Goal: Task Accomplishment & Management: Manage account settings

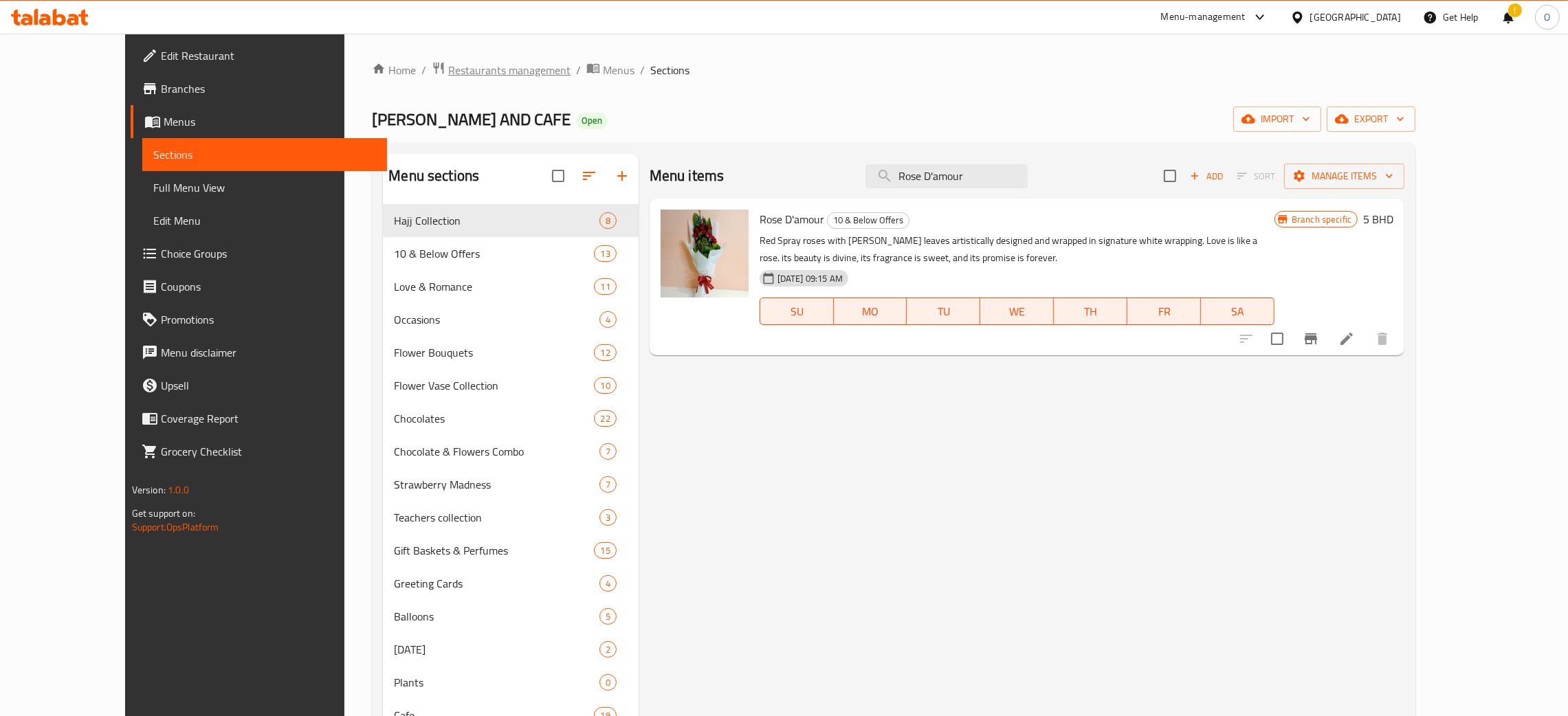
click at [449, 79] on span "Restaurants management" at bounding box center [509, 70] width 122 height 16
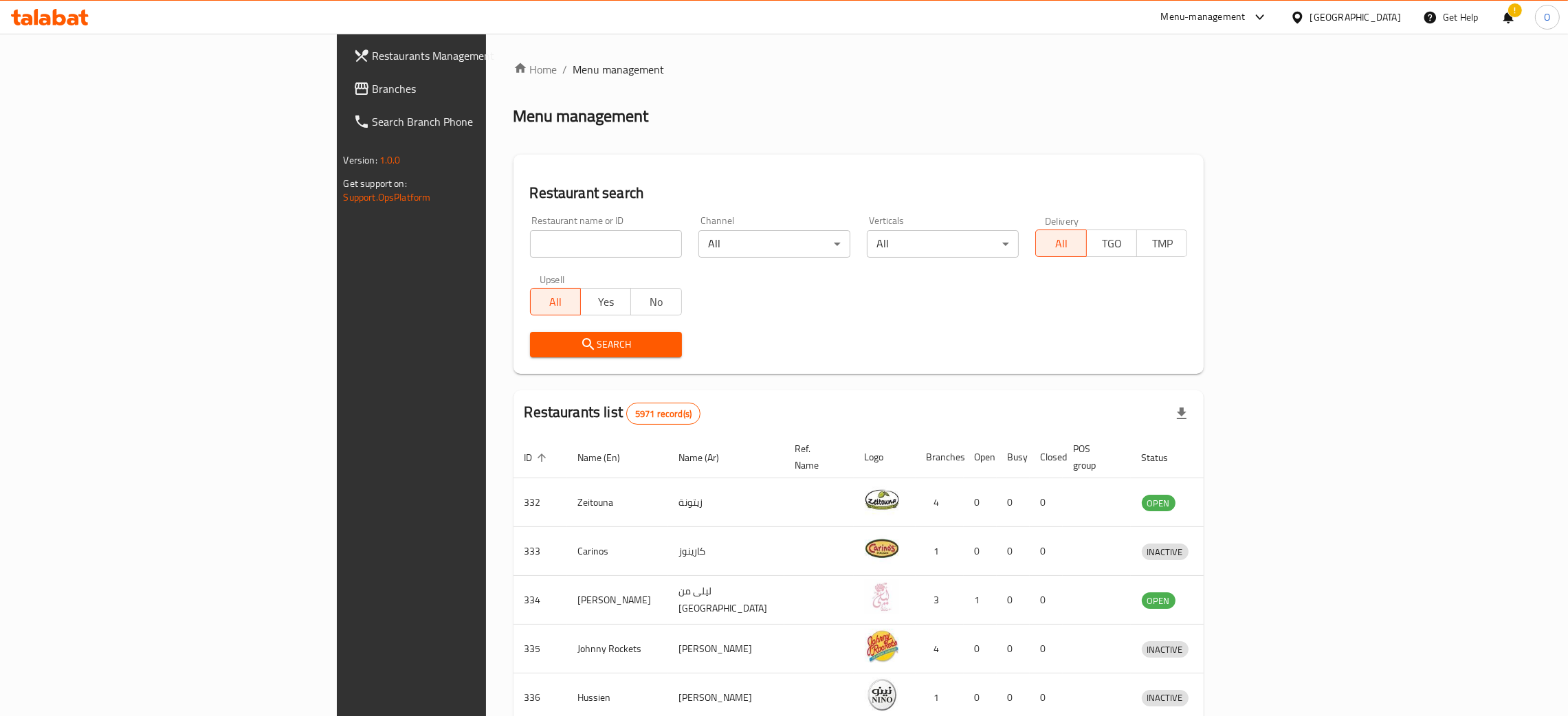
click at [556, 232] on input "search" at bounding box center [606, 244] width 152 height 28
paste input "KINZA FLOWERS AND CAFE"
type input "KINZA FLOWERS AND CAFE"
click button "Search" at bounding box center [606, 344] width 152 height 25
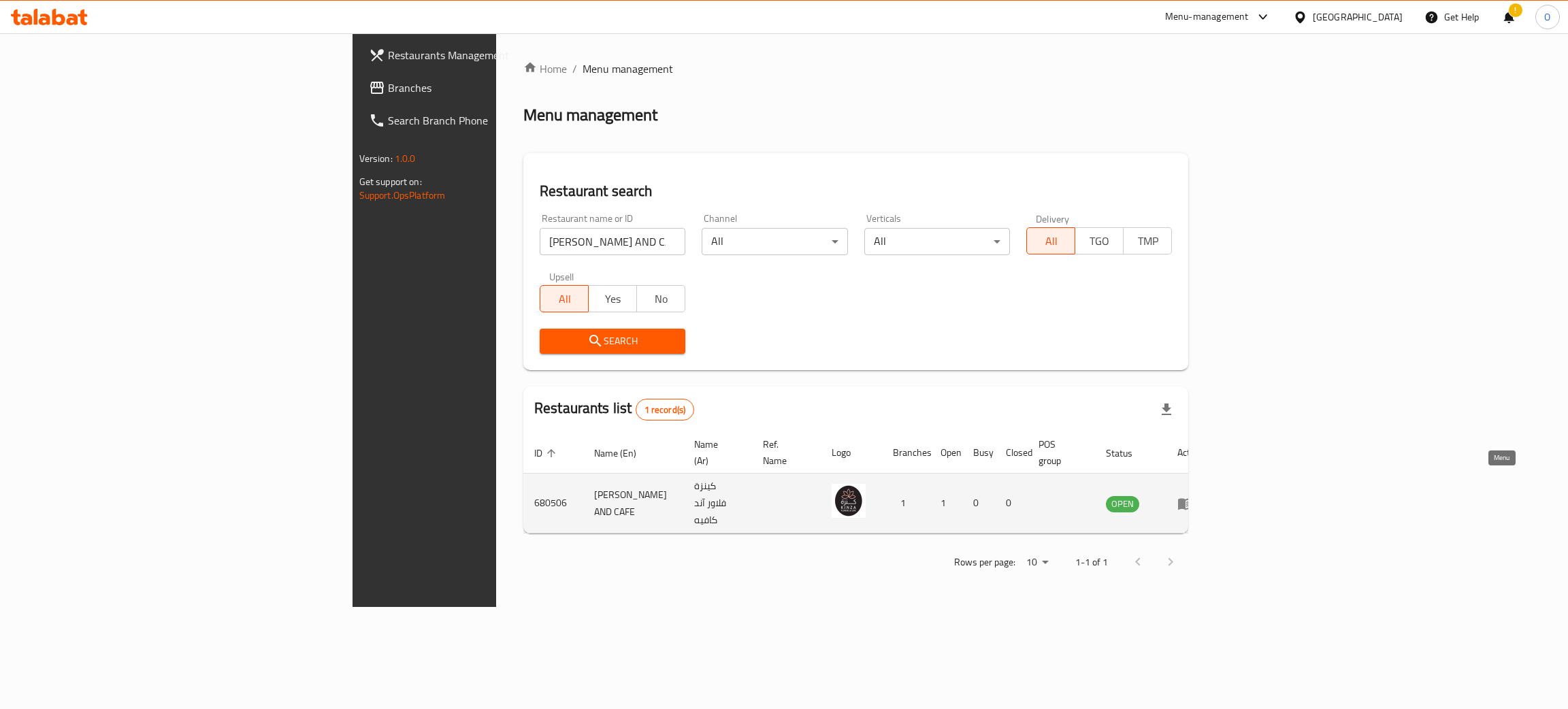
click at [1194, 495] on icon "enhanced table" at bounding box center [1185, 503] width 16 height 16
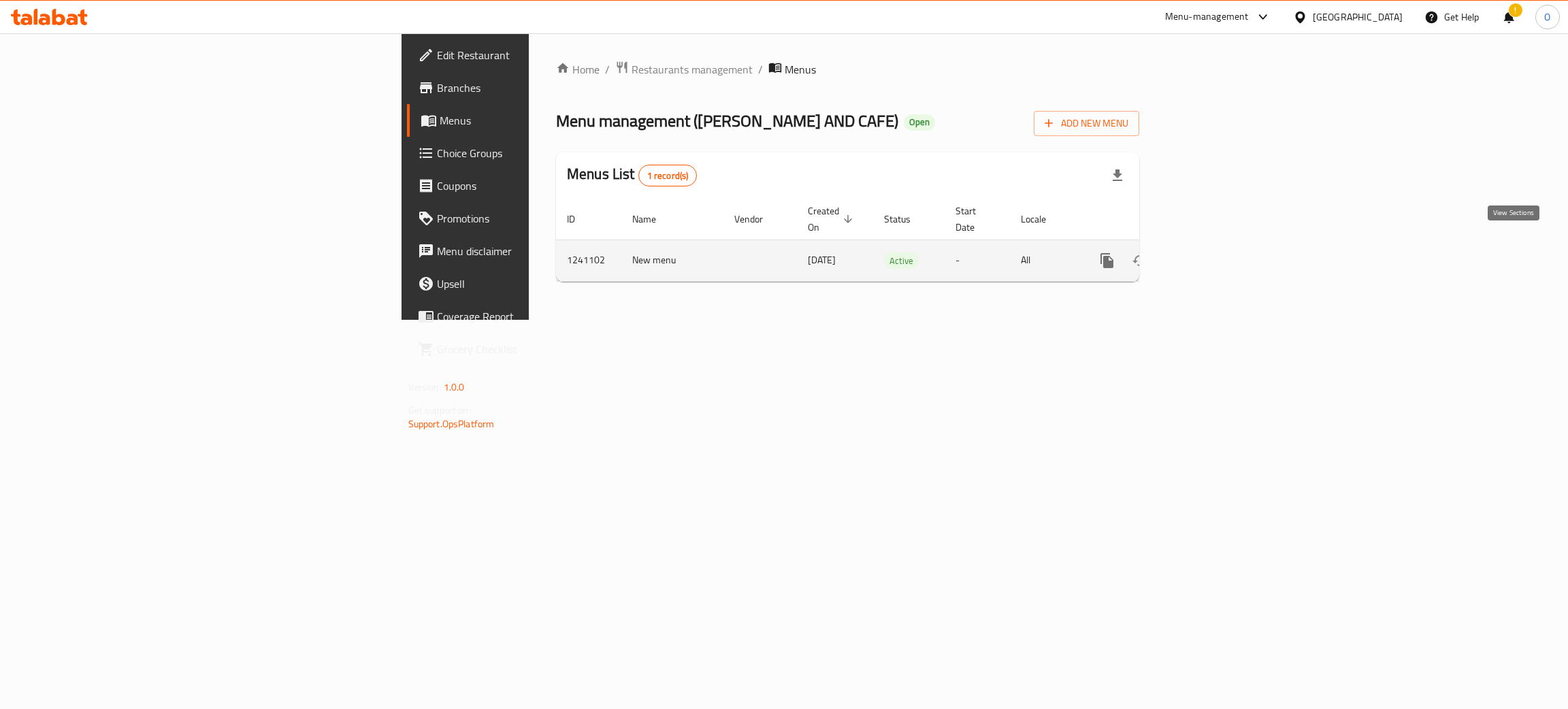
click at [1213, 252] on icon "enhanced table" at bounding box center [1205, 260] width 16 height 16
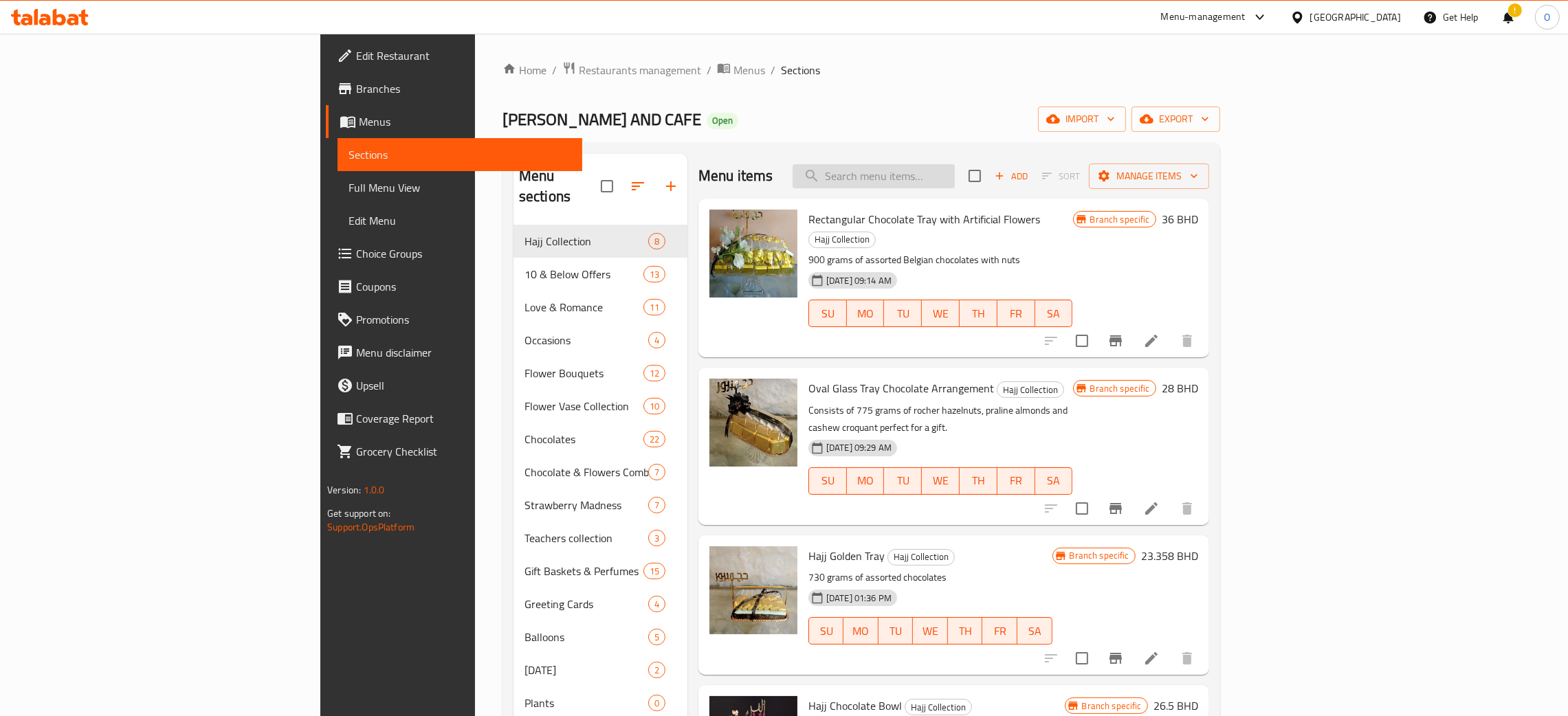
click at [955, 174] on input "search" at bounding box center [874, 177] width 162 height 24
paste input "Rose D'amour"
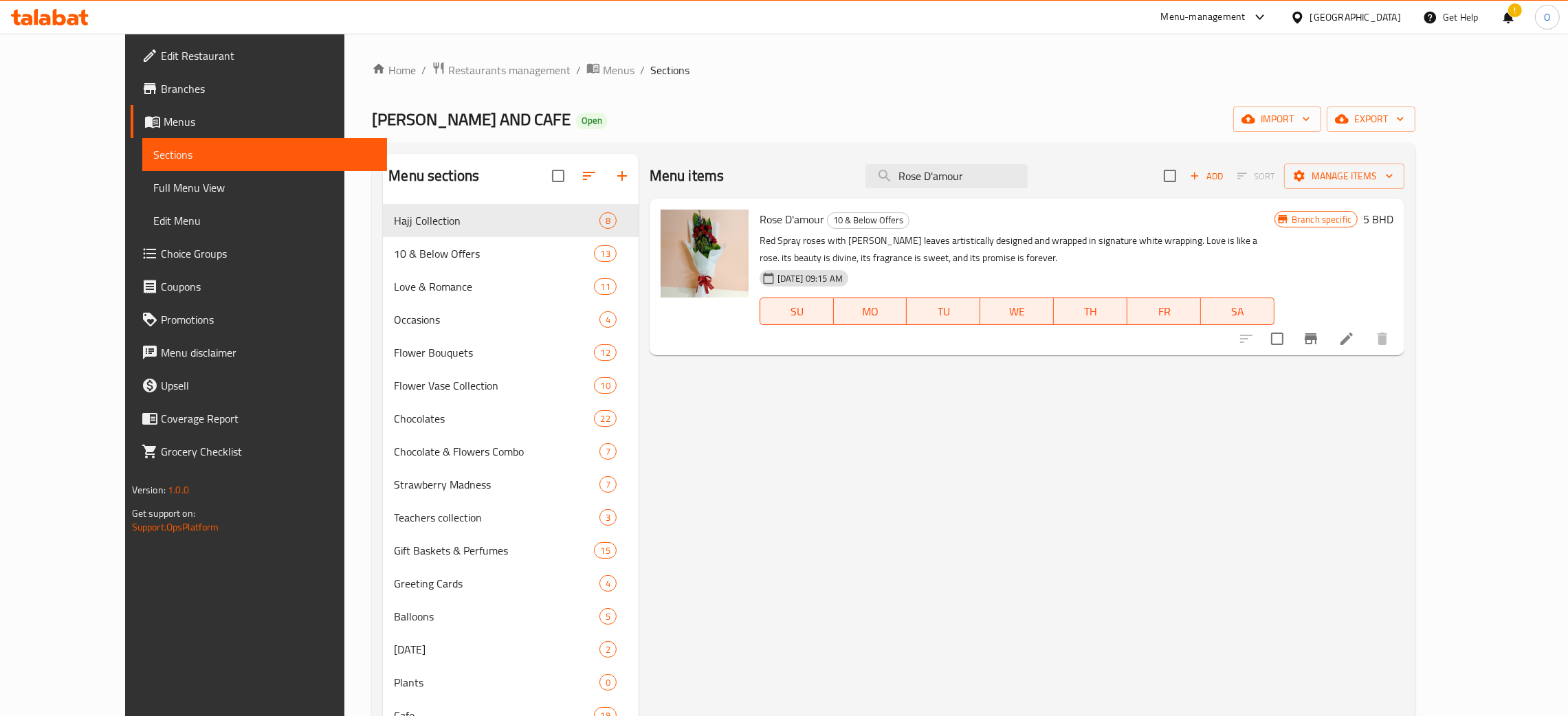
type input "Rose D'amour"
click at [1383, 10] on div "[GEOGRAPHIC_DATA]" at bounding box center [1356, 17] width 91 height 15
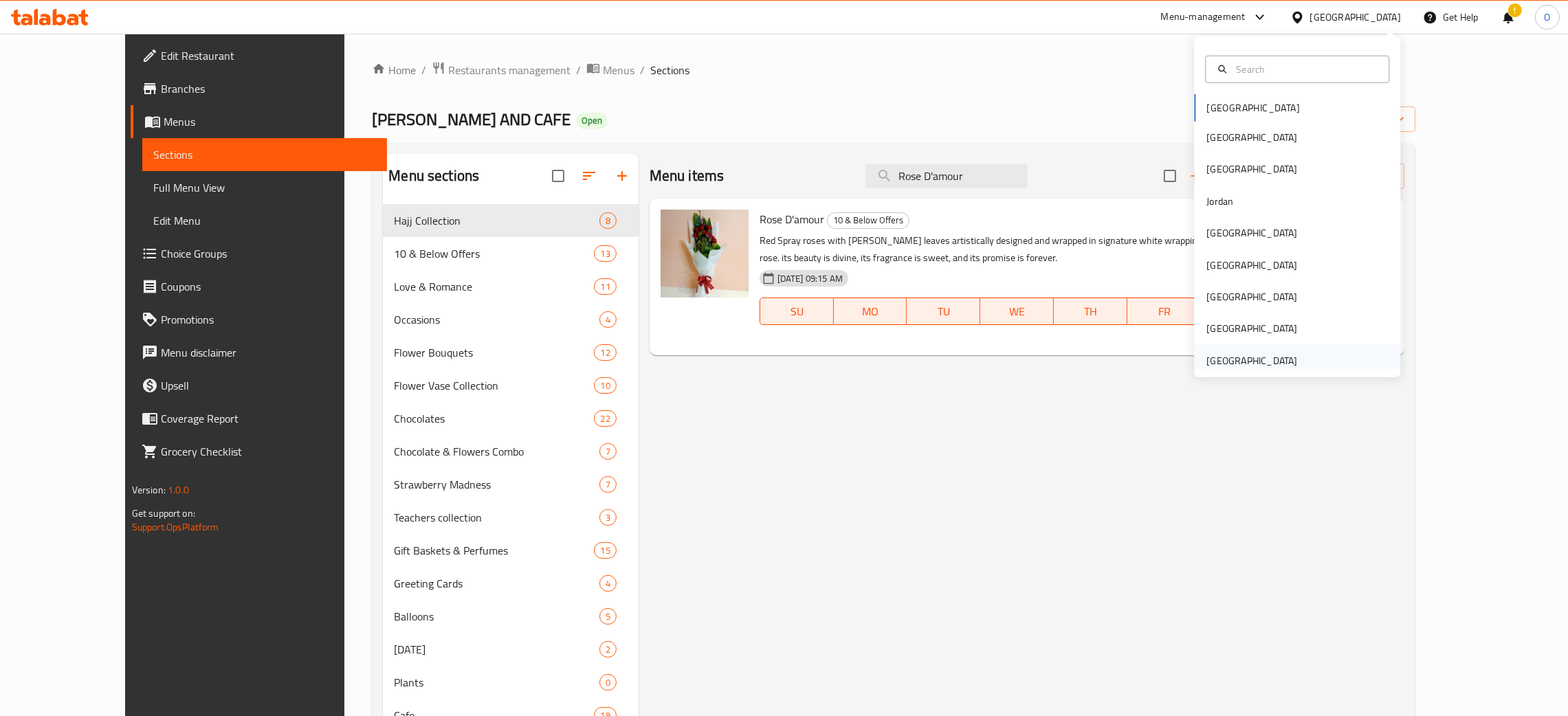
click at [1244, 361] on div "[GEOGRAPHIC_DATA]" at bounding box center [1252, 361] width 91 height 15
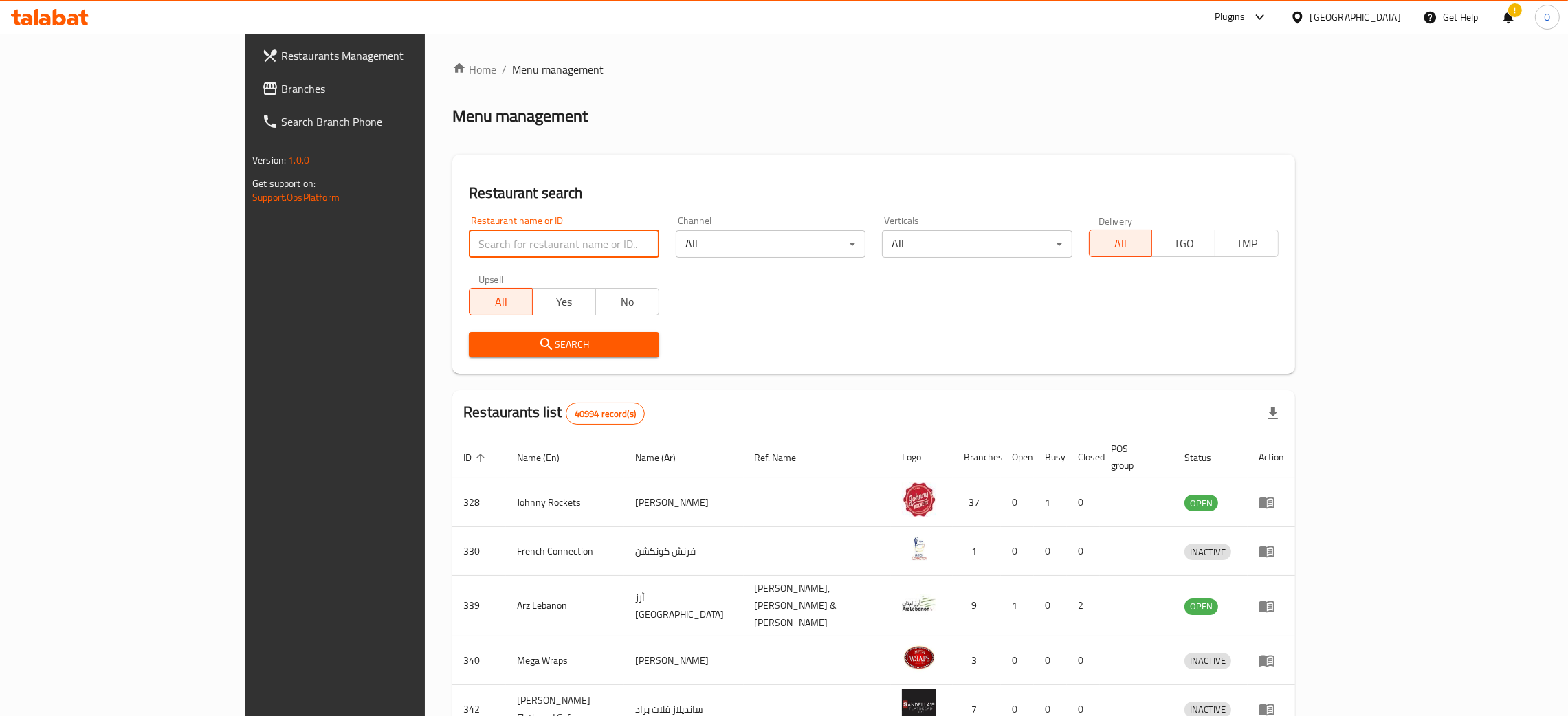
click at [469, 243] on input "search" at bounding box center [564, 244] width 190 height 28
paste input "MITHAIWAALAS"
type input "MITHAIWAALAS"
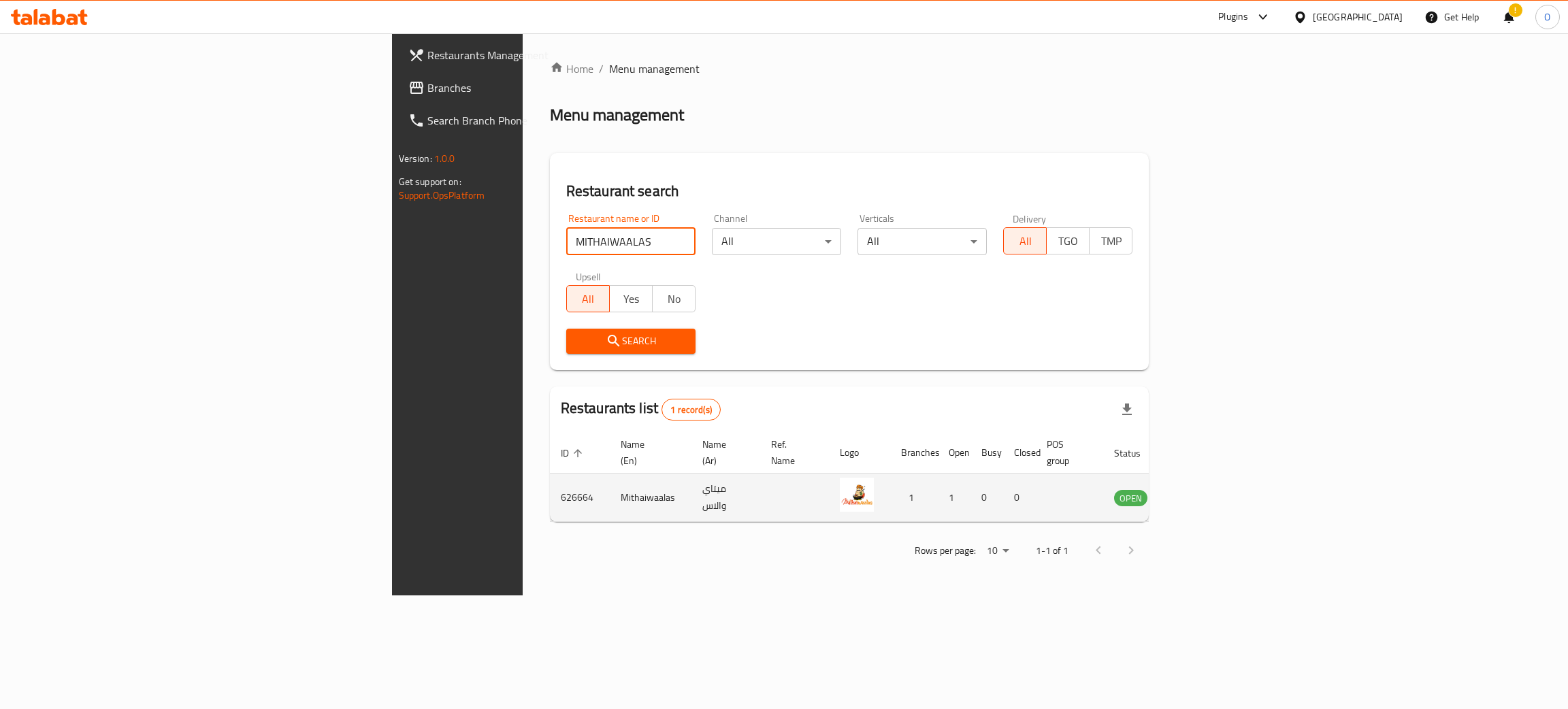
click at [1202, 489] on icon "enhanced table" at bounding box center [1194, 497] width 16 height 16
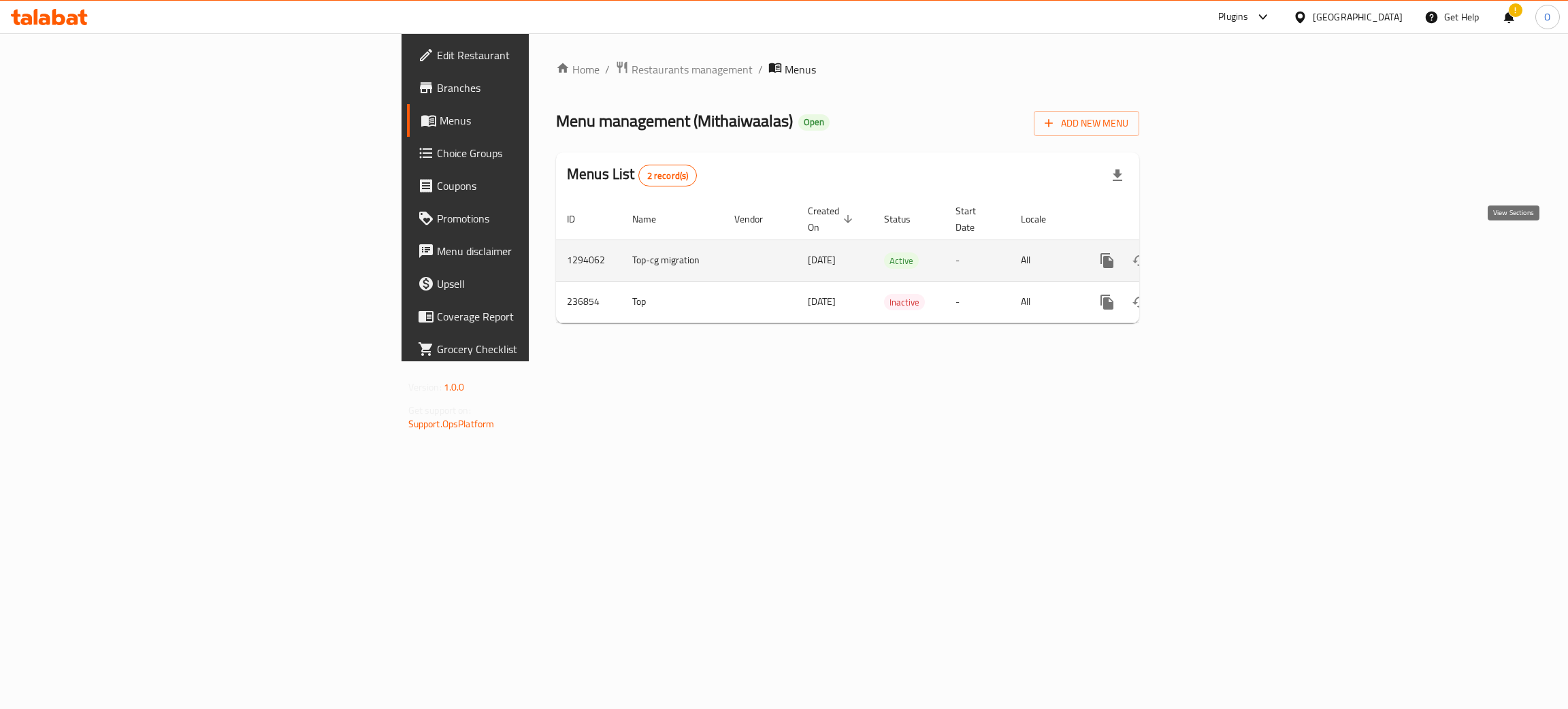
click at [1213, 255] on icon "enhanced table" at bounding box center [1205, 260] width 16 height 16
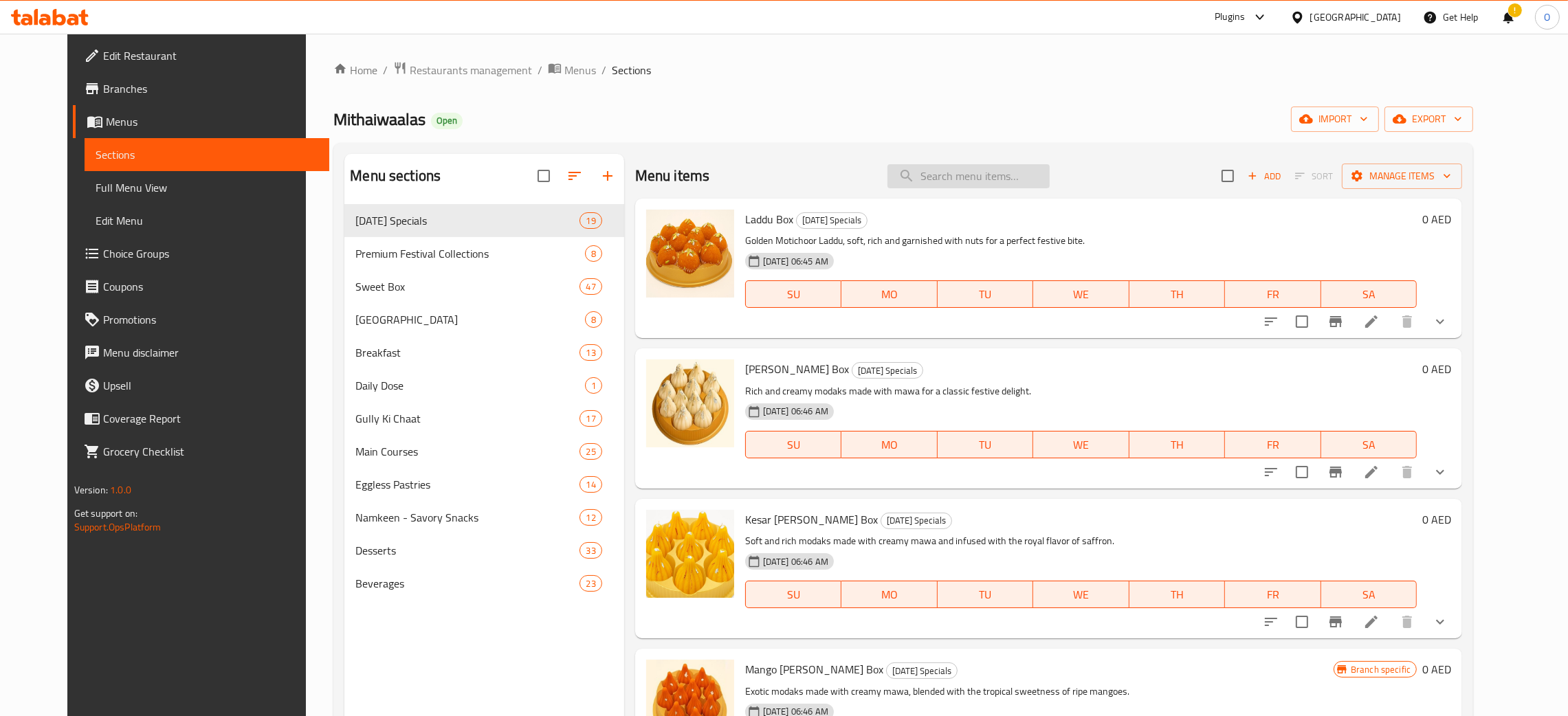
click at [954, 168] on input "search" at bounding box center [969, 177] width 162 height 24
paste input "Box of 12"
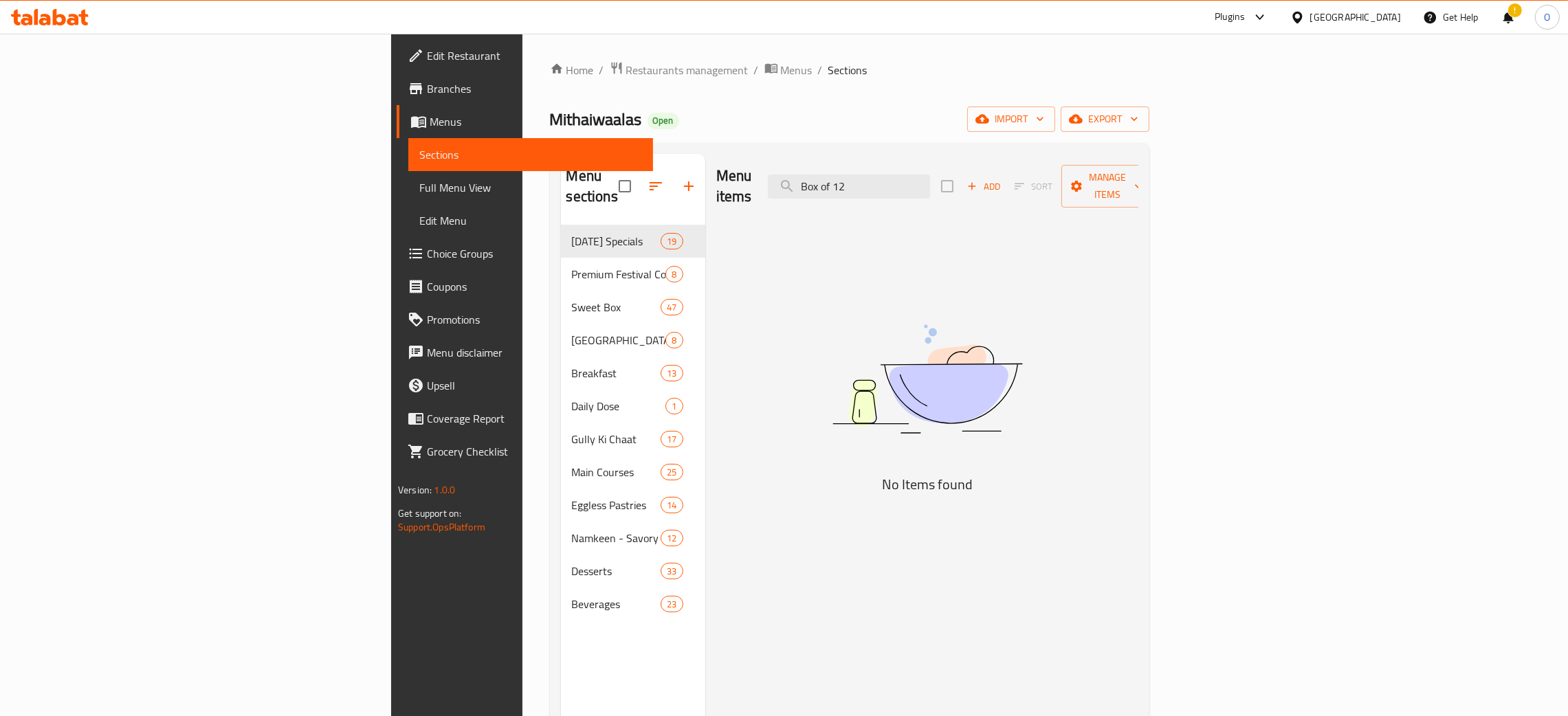
drag, startPoint x: 1008, startPoint y: 177, endPoint x: 455, endPoint y: 99, distance: 558.5
click at [550, 101] on div "Home / Restaurants management / Menus / Sections Mithaiwaalas Open import expor…" at bounding box center [849, 470] width 599 height 820
paste input "علبة من 6"
drag, startPoint x: 1008, startPoint y: 173, endPoint x: 543, endPoint y: 156, distance: 465.3
click at [566, 160] on div "Menu sections Ganesh Chaturthi Specials 19 Premium Festival Collections 8 Sweet…" at bounding box center [850, 512] width 578 height 716
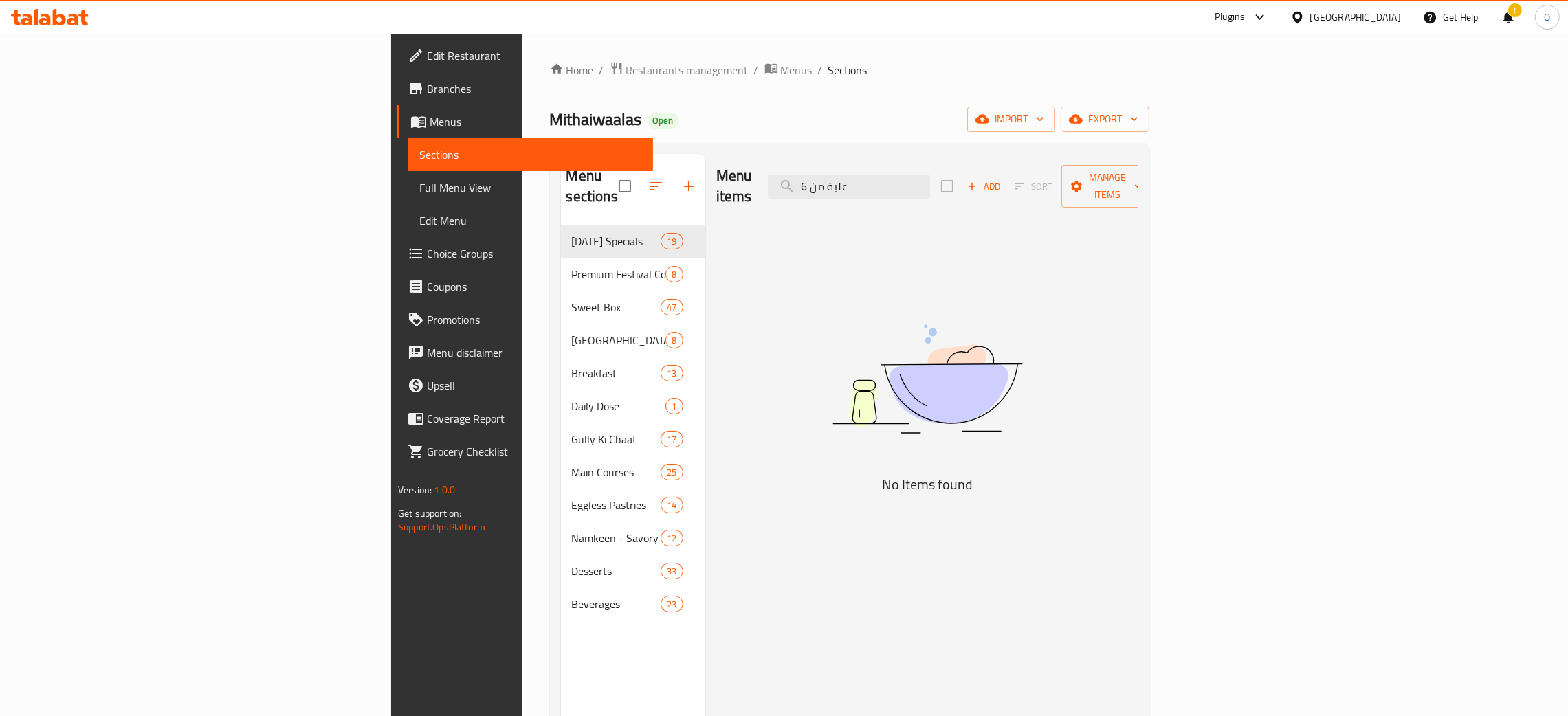
paste input "Box of"
click at [930, 174] on input "علبة من Box of 6" at bounding box center [849, 187] width 162 height 24
paste input "search"
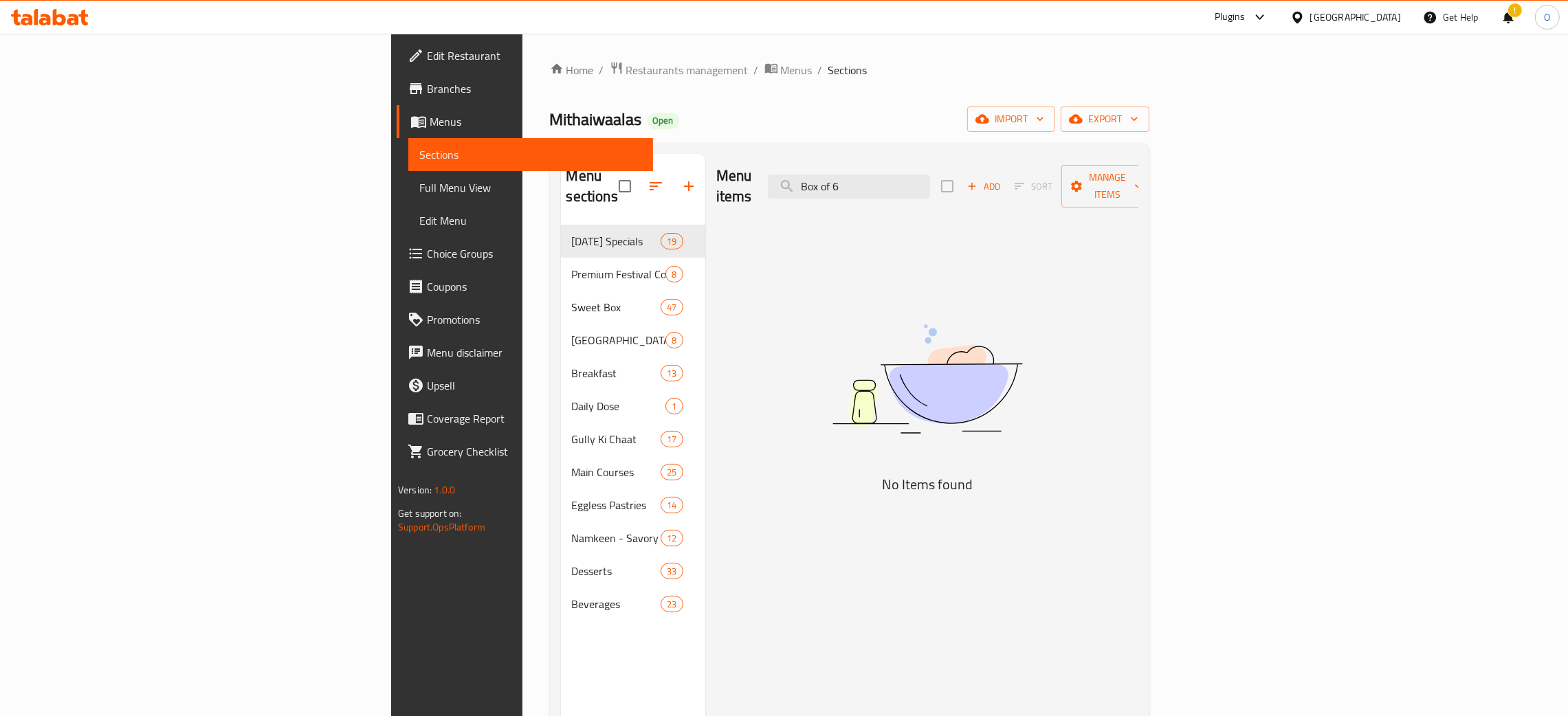
type input "Box of 6"
click at [1360, 25] on div "[GEOGRAPHIC_DATA]" at bounding box center [1346, 17] width 133 height 33
click at [1335, 12] on div "[GEOGRAPHIC_DATA]" at bounding box center [1356, 17] width 91 height 15
click at [1219, 231] on div "[GEOGRAPHIC_DATA]" at bounding box center [1252, 237] width 91 height 15
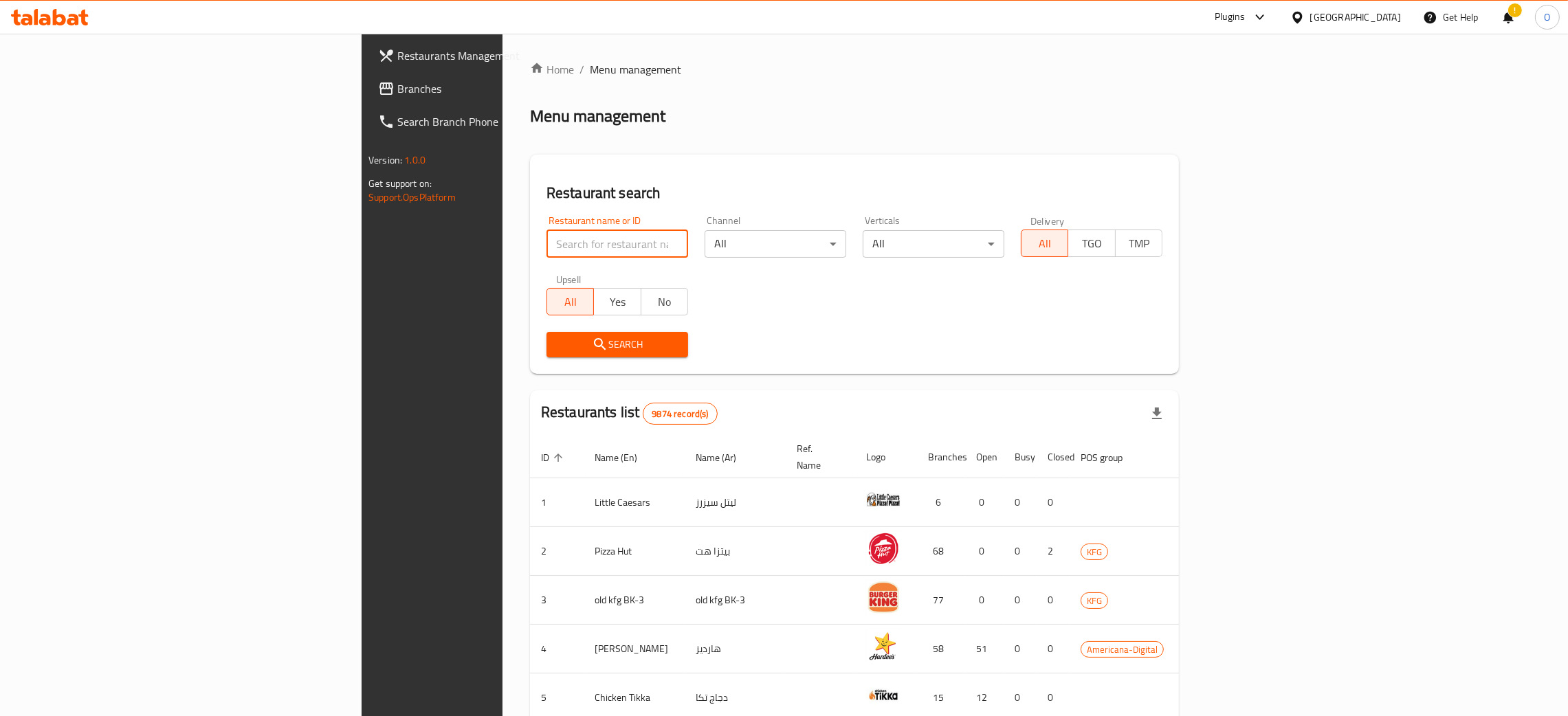
click at [547, 254] on input "search" at bounding box center [617, 244] width 142 height 28
paste input "Lucky Blooms"
type input "Lucky Blooms"
click button "Search" at bounding box center [617, 344] width 142 height 25
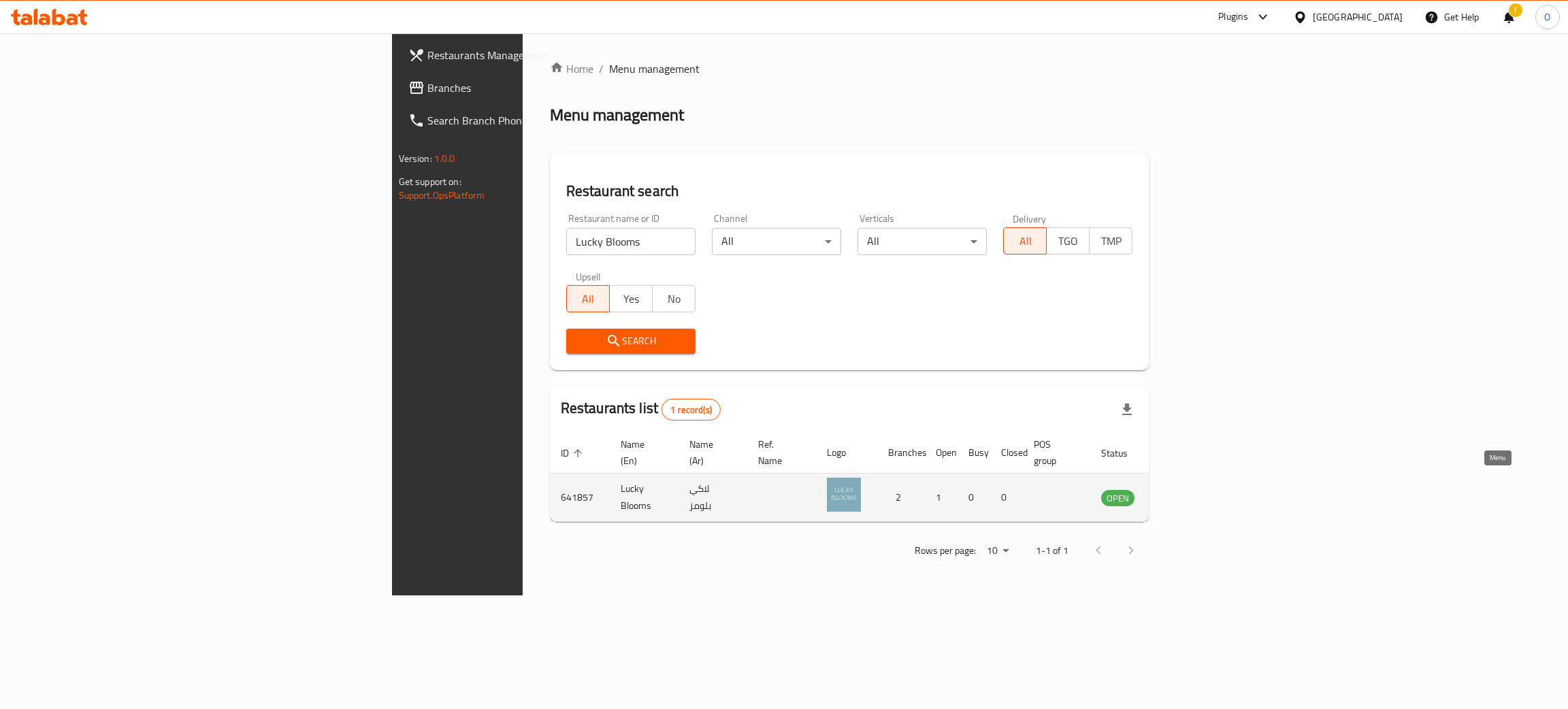
click at [1188, 493] on icon "enhanced table" at bounding box center [1180, 499] width 15 height 11
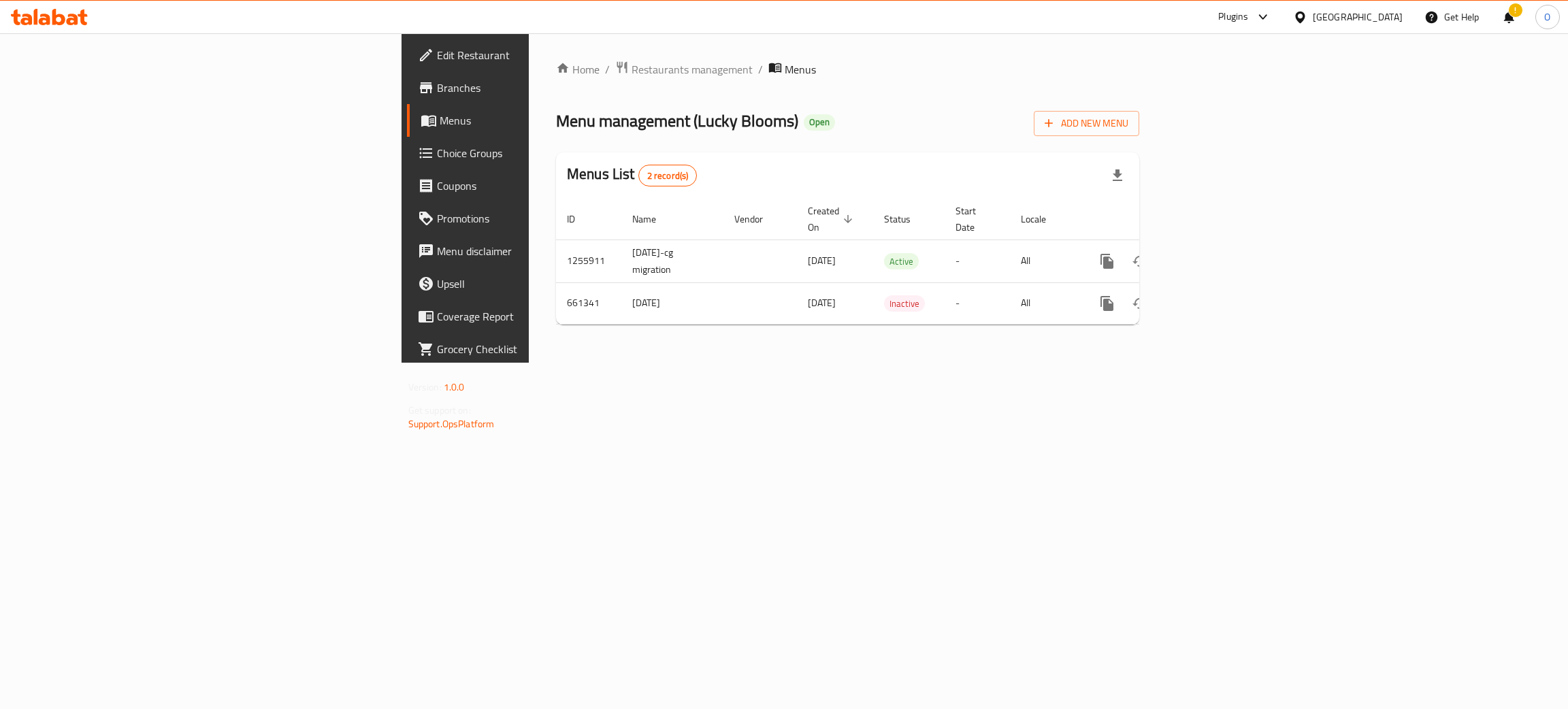
click at [437, 51] on span "Edit Restaurant" at bounding box center [544, 55] width 216 height 16
click at [1213, 252] on icon "enhanced table" at bounding box center [1205, 260] width 16 height 16
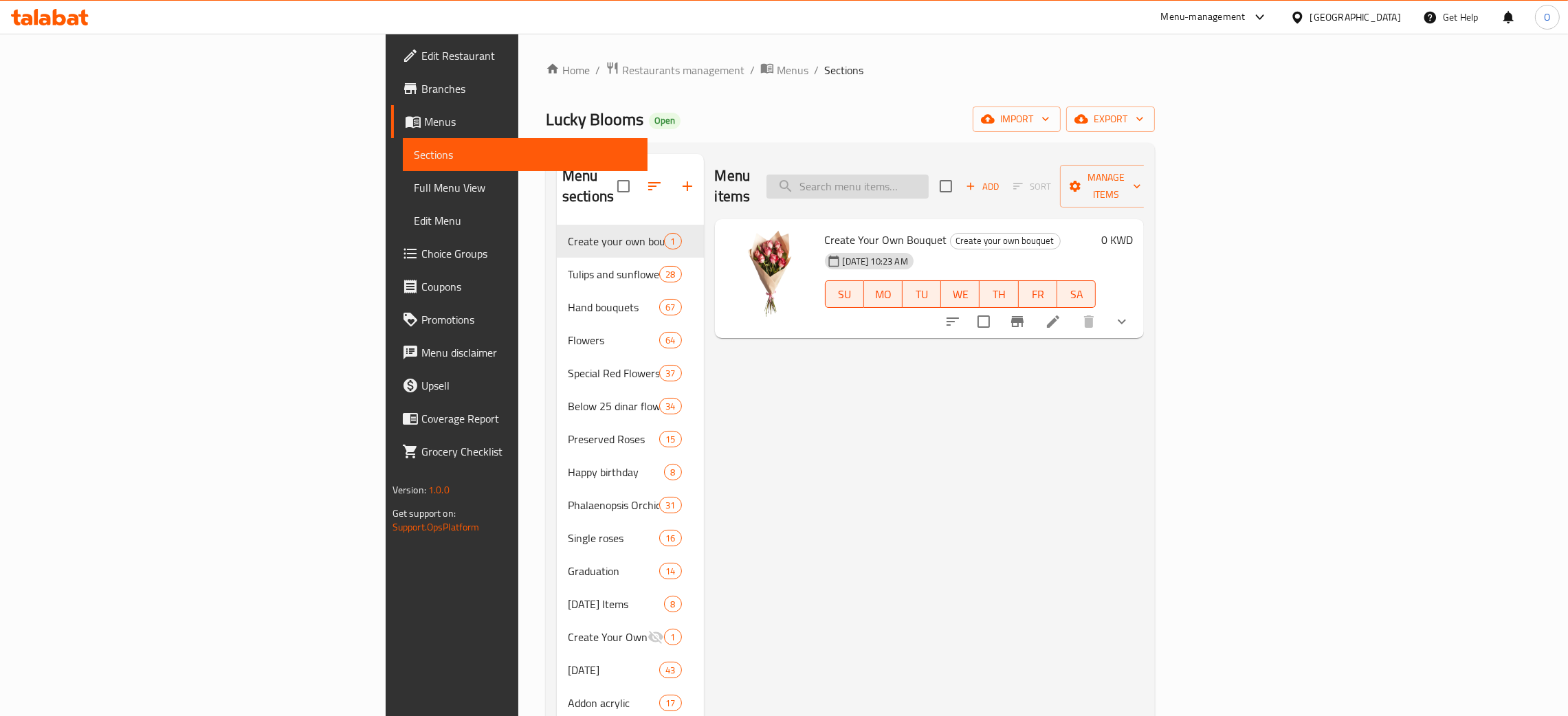
click at [929, 176] on input "search" at bounding box center [848, 187] width 162 height 24
paste input "Copper Vase With Baby Rose Purple"
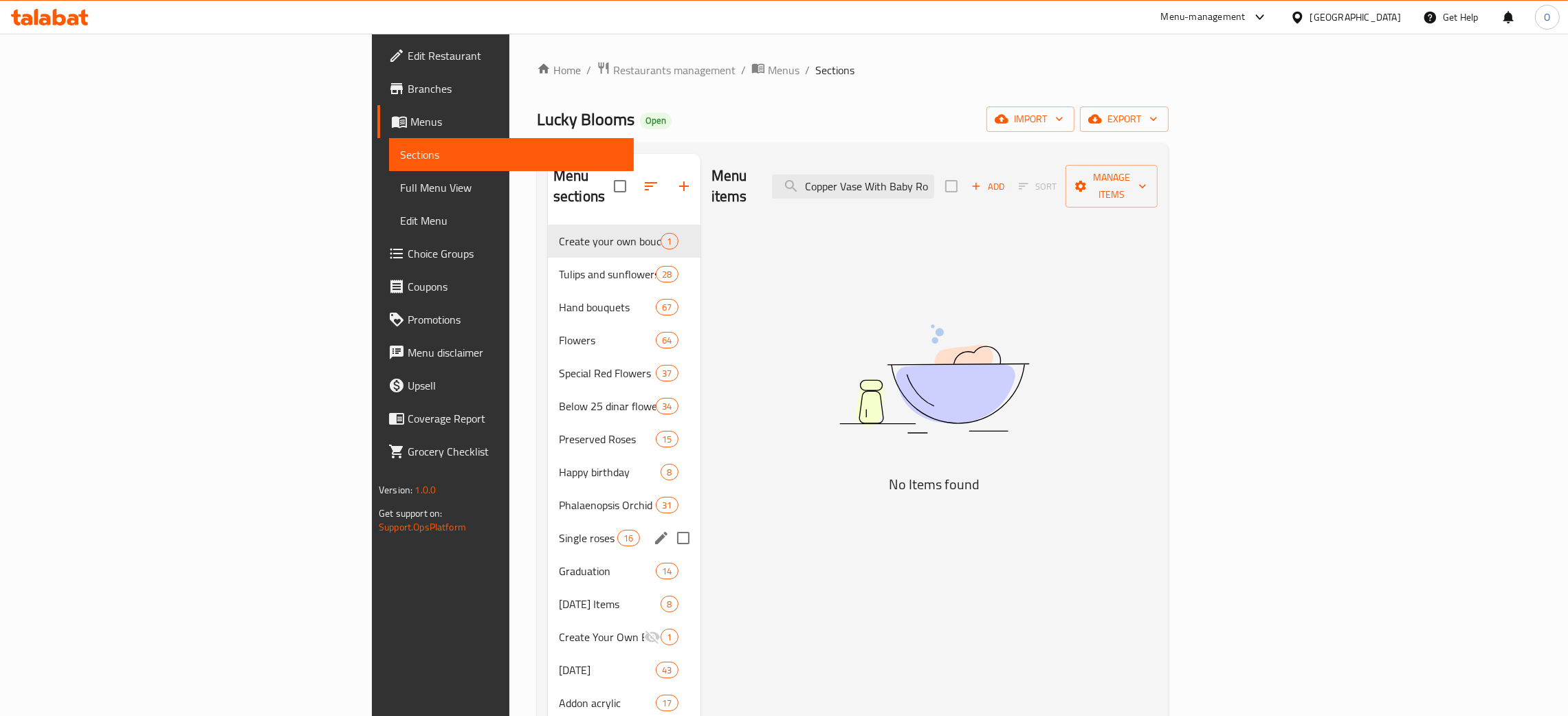
type input "Copper Vase With Baby Ro"
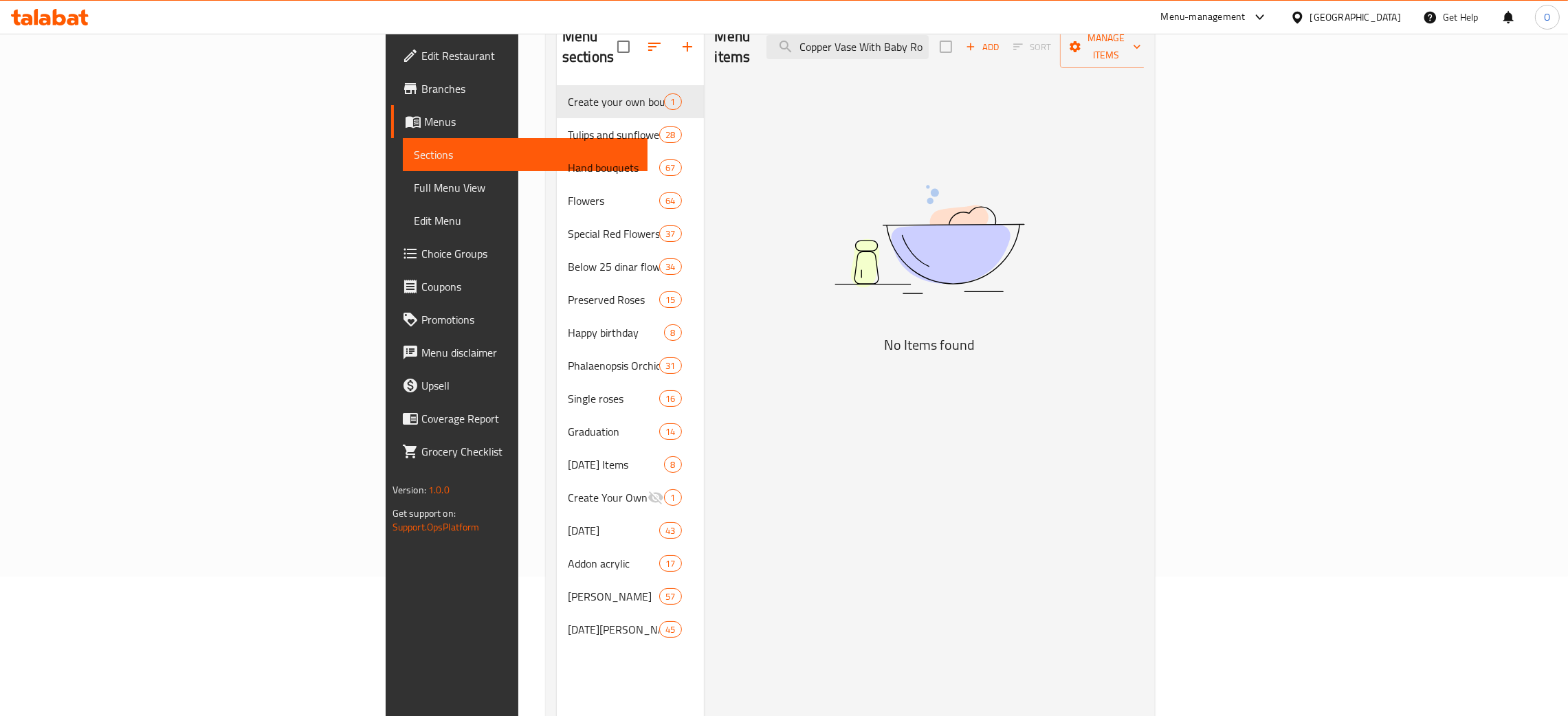
scroll to position [91, 0]
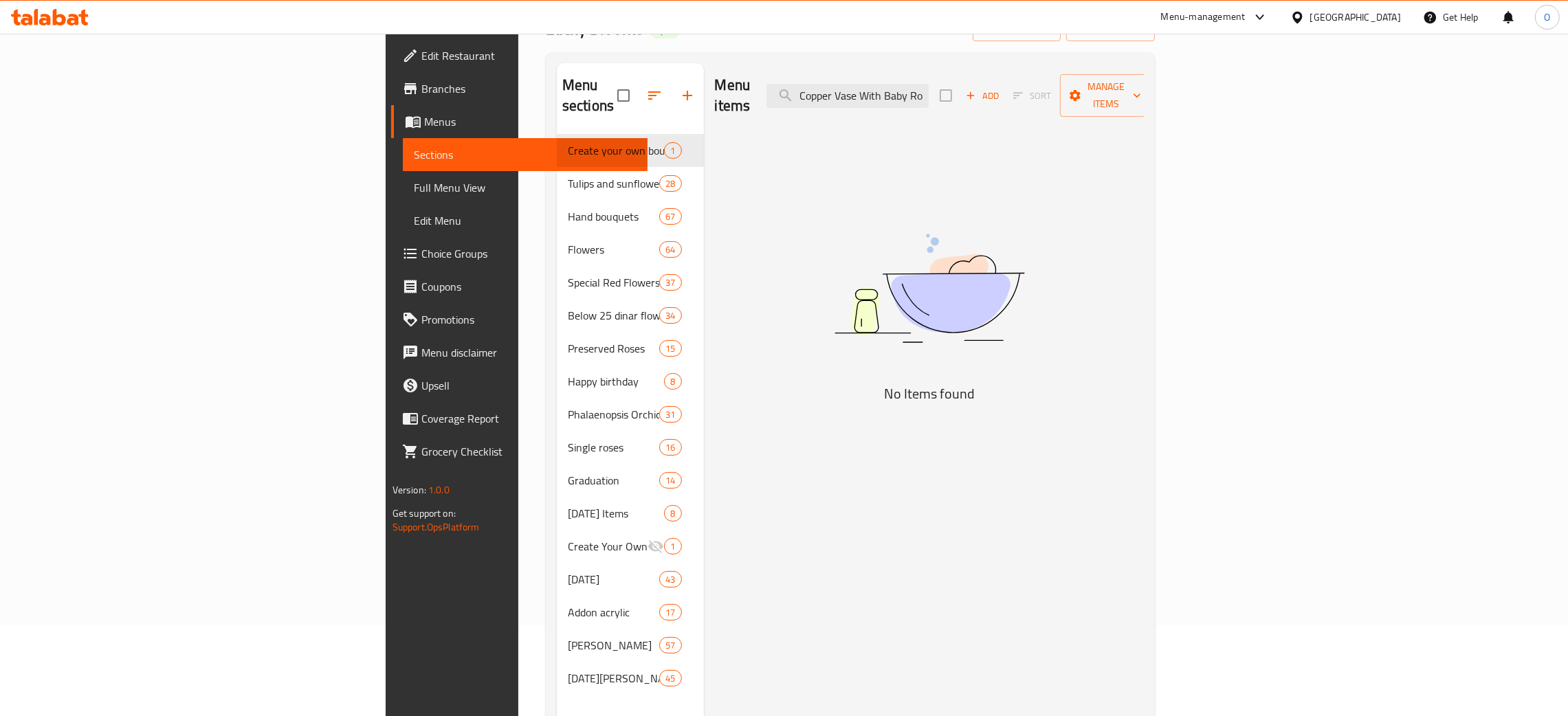
drag, startPoint x: 37, startPoint y: 186, endPoint x: 96, endPoint y: 182, distance: 59.1
click at [414, 186] on span "Full Menu View" at bounding box center [525, 187] width 223 height 16
click at [414, 182] on span "Full Menu View" at bounding box center [525, 187] width 223 height 16
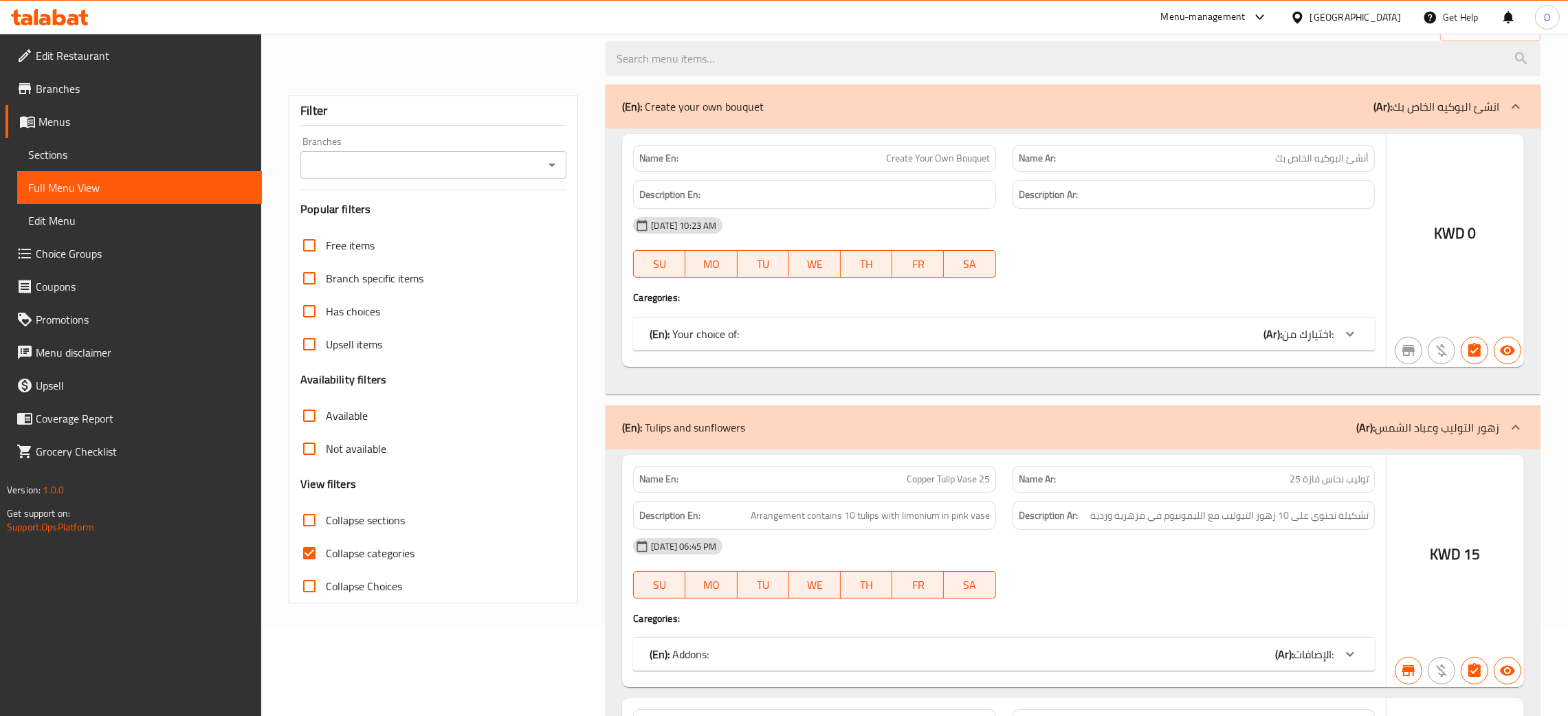
click at [311, 520] on input "Collapse sections" at bounding box center [309, 520] width 33 height 33
checkbox input "true"
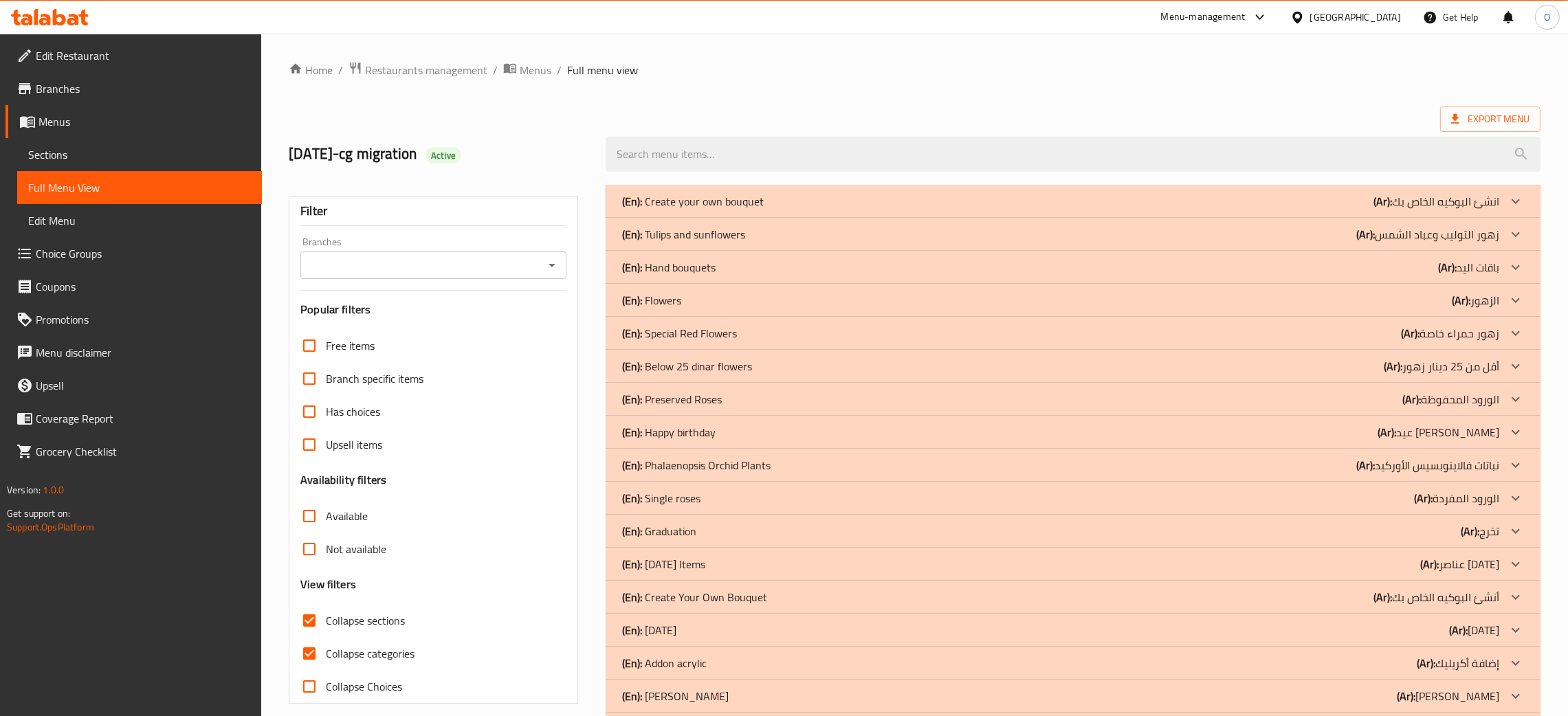
click at [1374, 15] on div "[GEOGRAPHIC_DATA]" at bounding box center [1356, 17] width 91 height 15
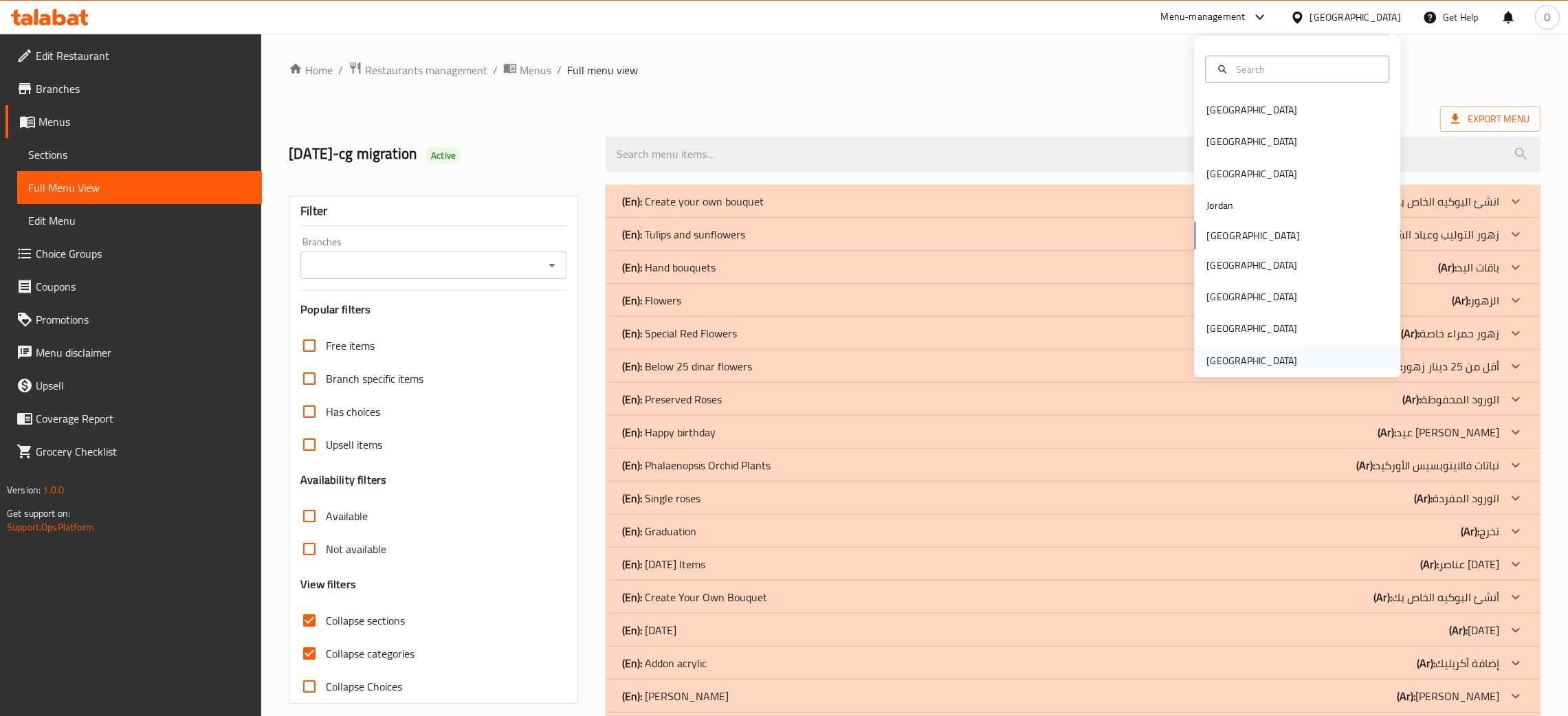
click at [1237, 368] on div "[GEOGRAPHIC_DATA]" at bounding box center [1252, 361] width 91 height 15
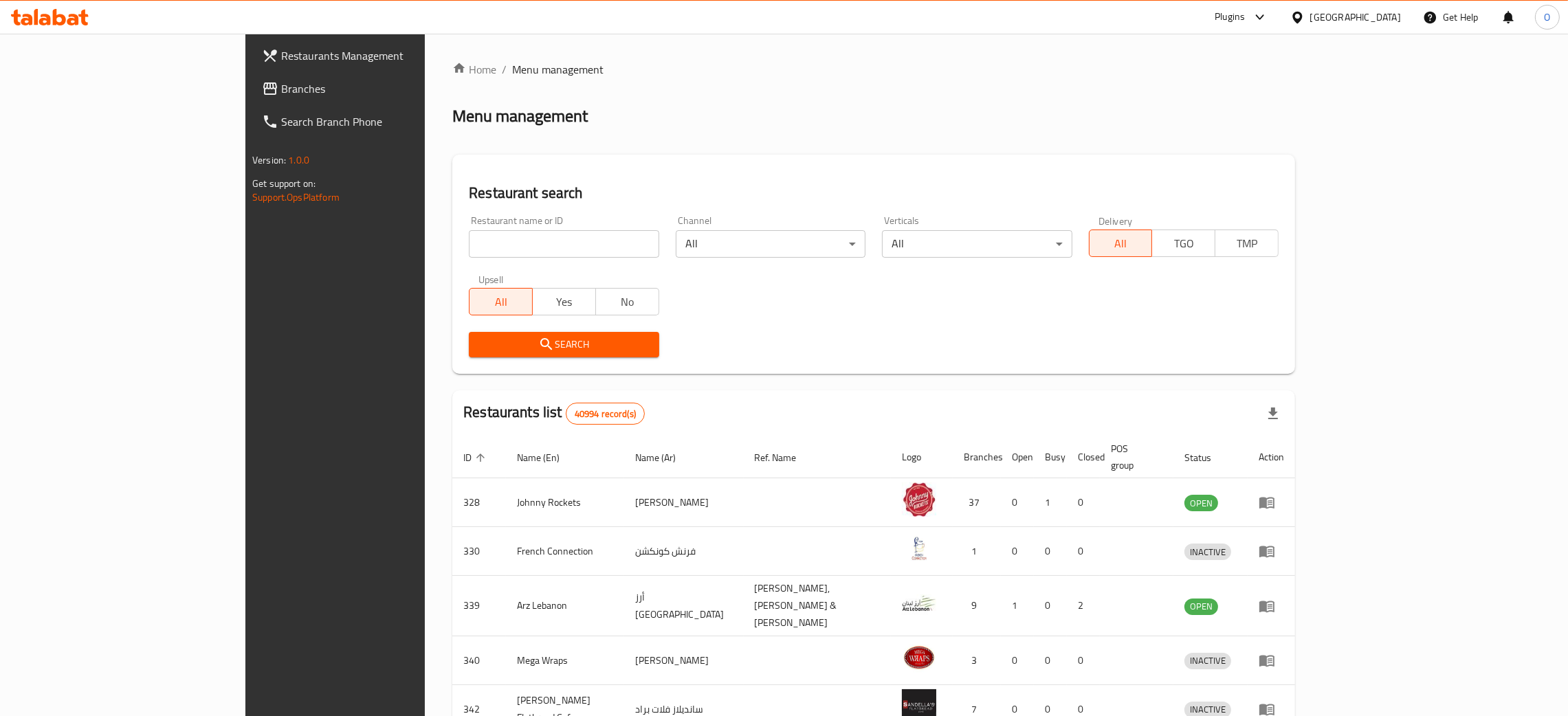
drag, startPoint x: 363, startPoint y: 249, endPoint x: 355, endPoint y: 249, distance: 8.0
click at [469, 249] on input "search" at bounding box center [564, 244] width 190 height 28
paste input "Tanoor & Kabab"
type input "Tanoor & Kabab"
click button "Search" at bounding box center [564, 344] width 190 height 25
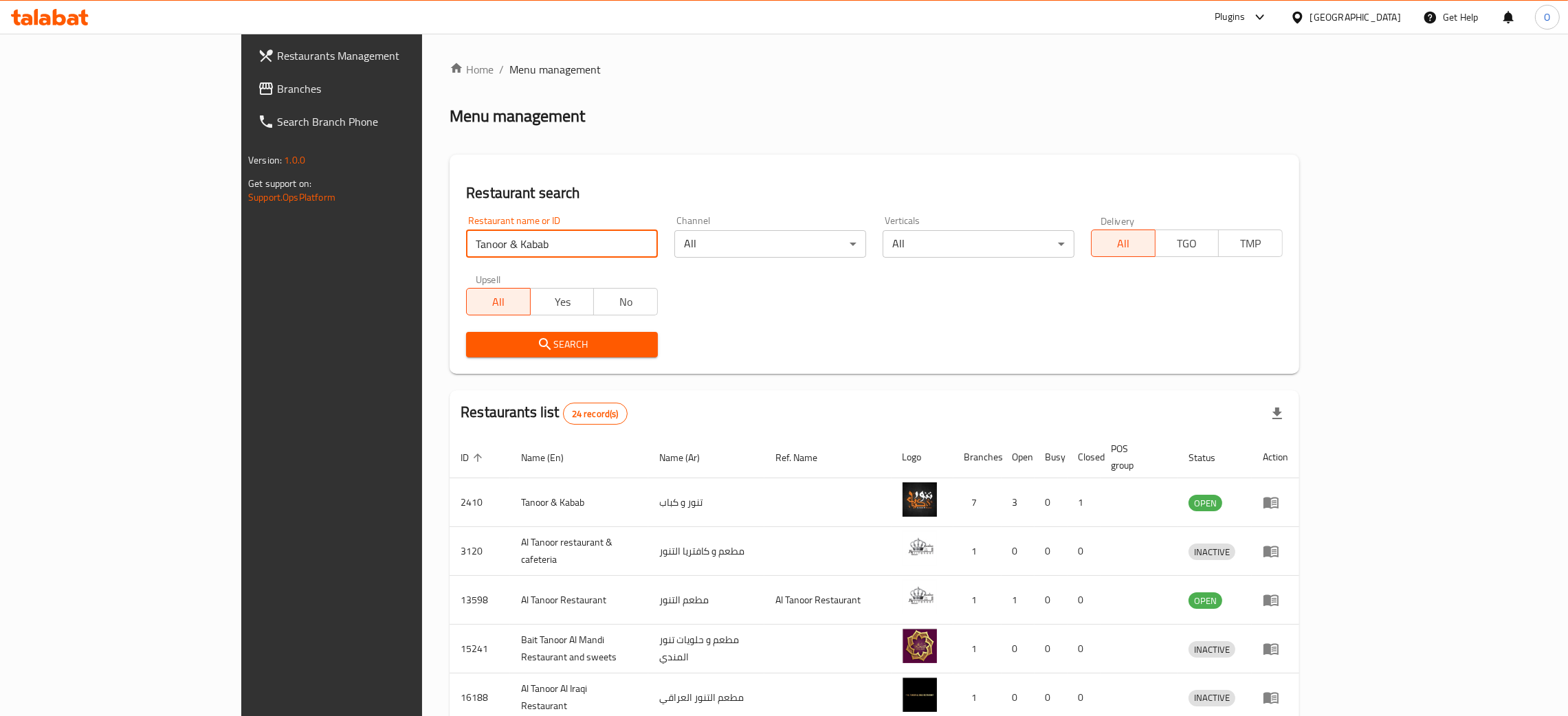
click at [277, 83] on span "Branches" at bounding box center [384, 88] width 215 height 16
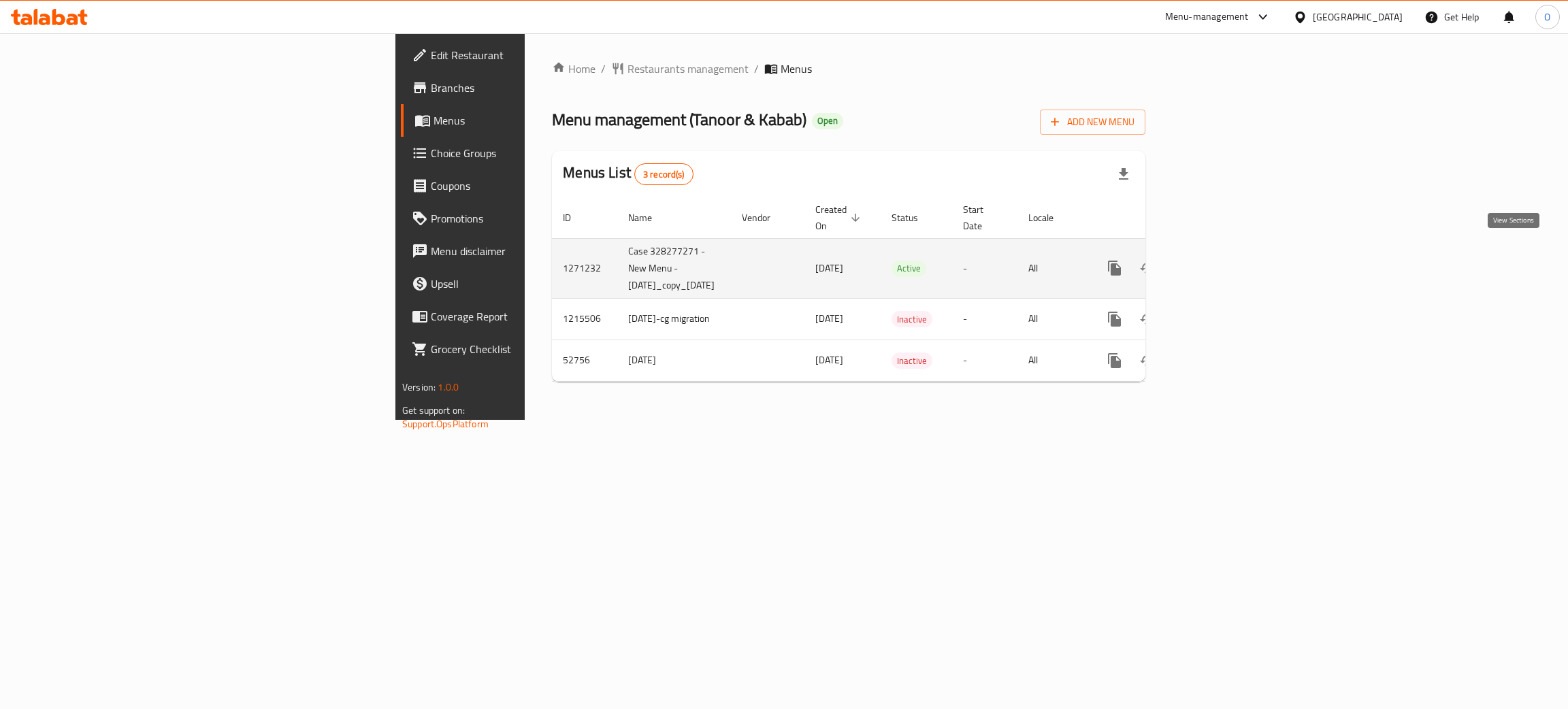
click at [1221, 260] on icon "enhanced table" at bounding box center [1212, 268] width 16 height 16
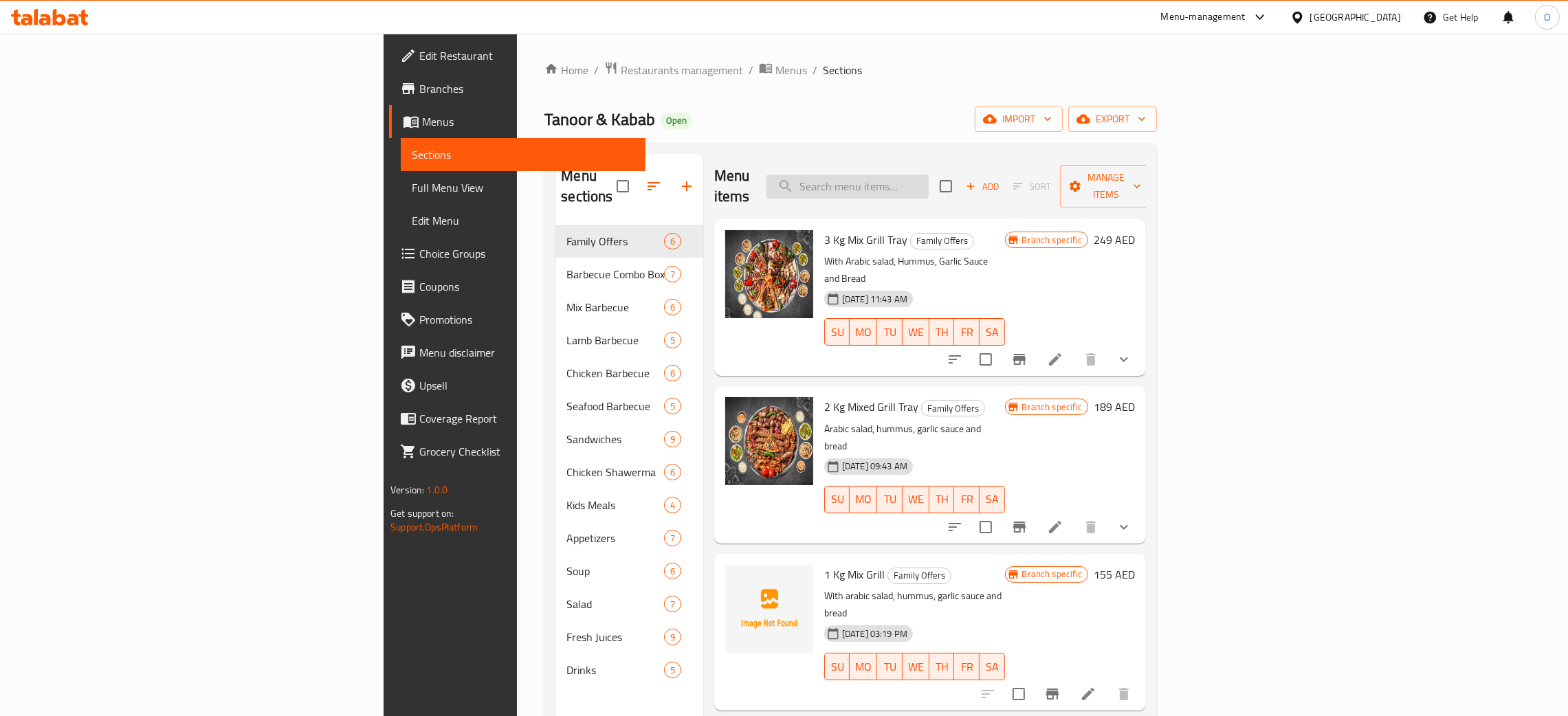
click at [929, 174] on input "search" at bounding box center [848, 187] width 162 height 24
paste input "Shish Tawook Box"
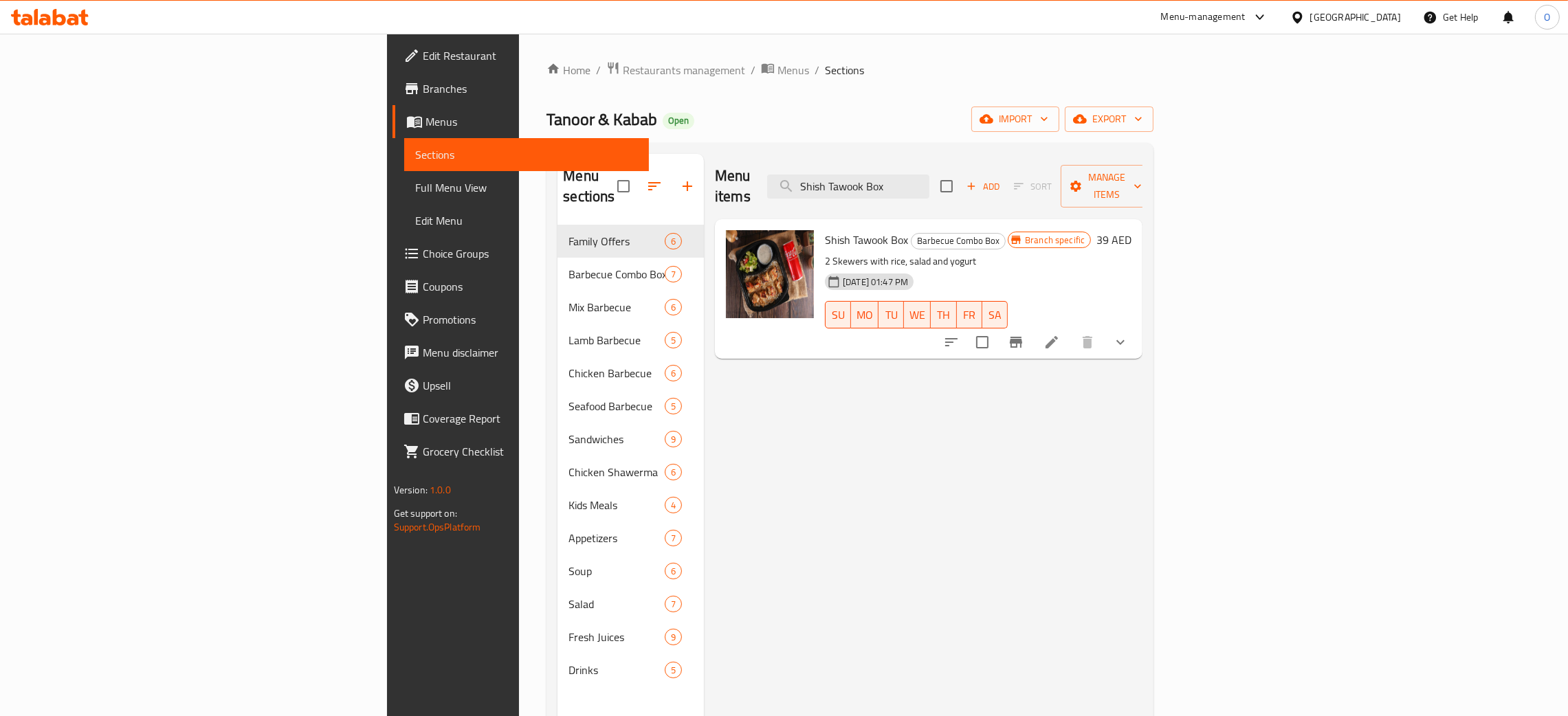
type input "Shish Tawook Box"
click at [1363, 15] on div "[GEOGRAPHIC_DATA]" at bounding box center [1356, 17] width 91 height 15
type input "qa"
click at [1265, 109] on div "[GEOGRAPHIC_DATA]" at bounding box center [1297, 109] width 206 height 32
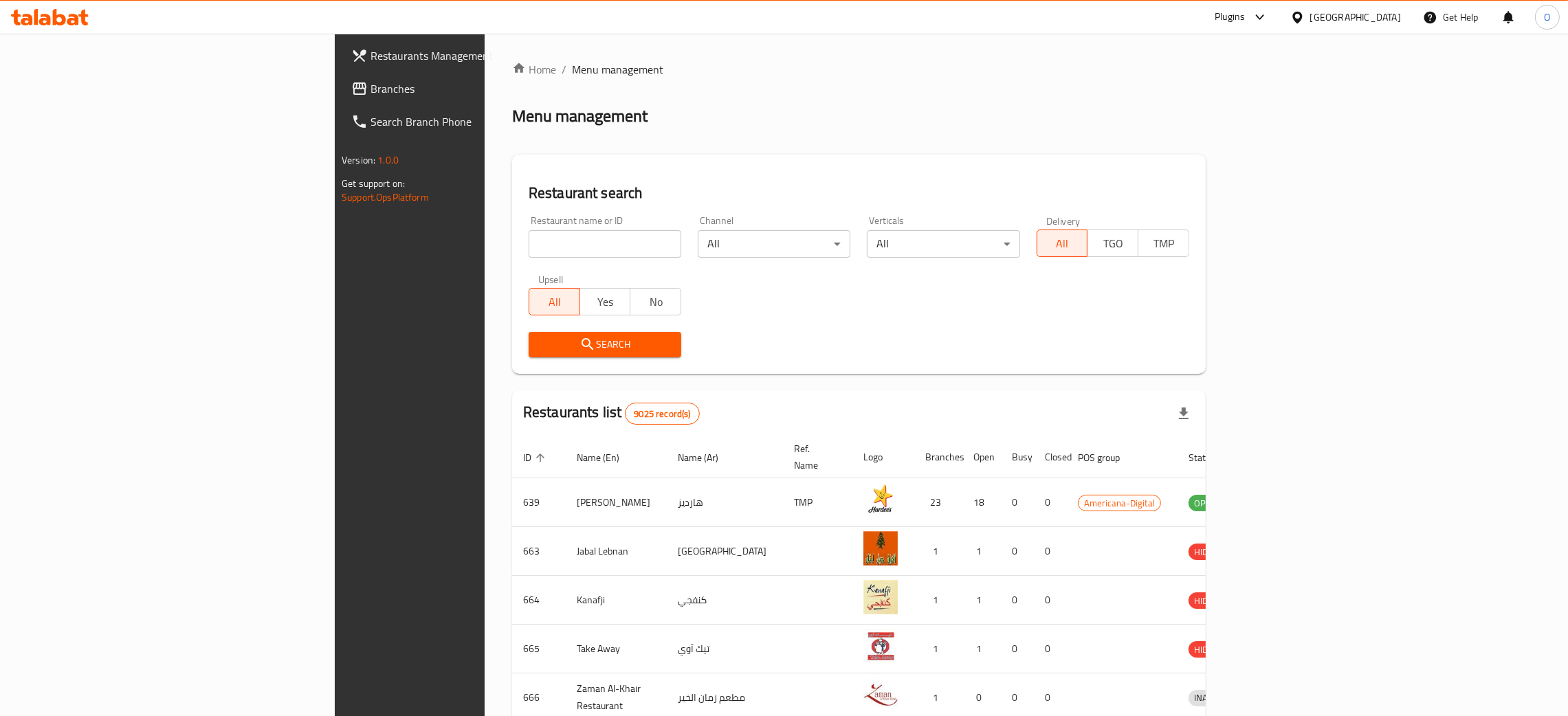
click at [529, 246] on input "search" at bounding box center [605, 244] width 153 height 28
paste input "Costumes House Trading"
type input "Costumes House Trading"
click button "Search" at bounding box center [605, 344] width 153 height 25
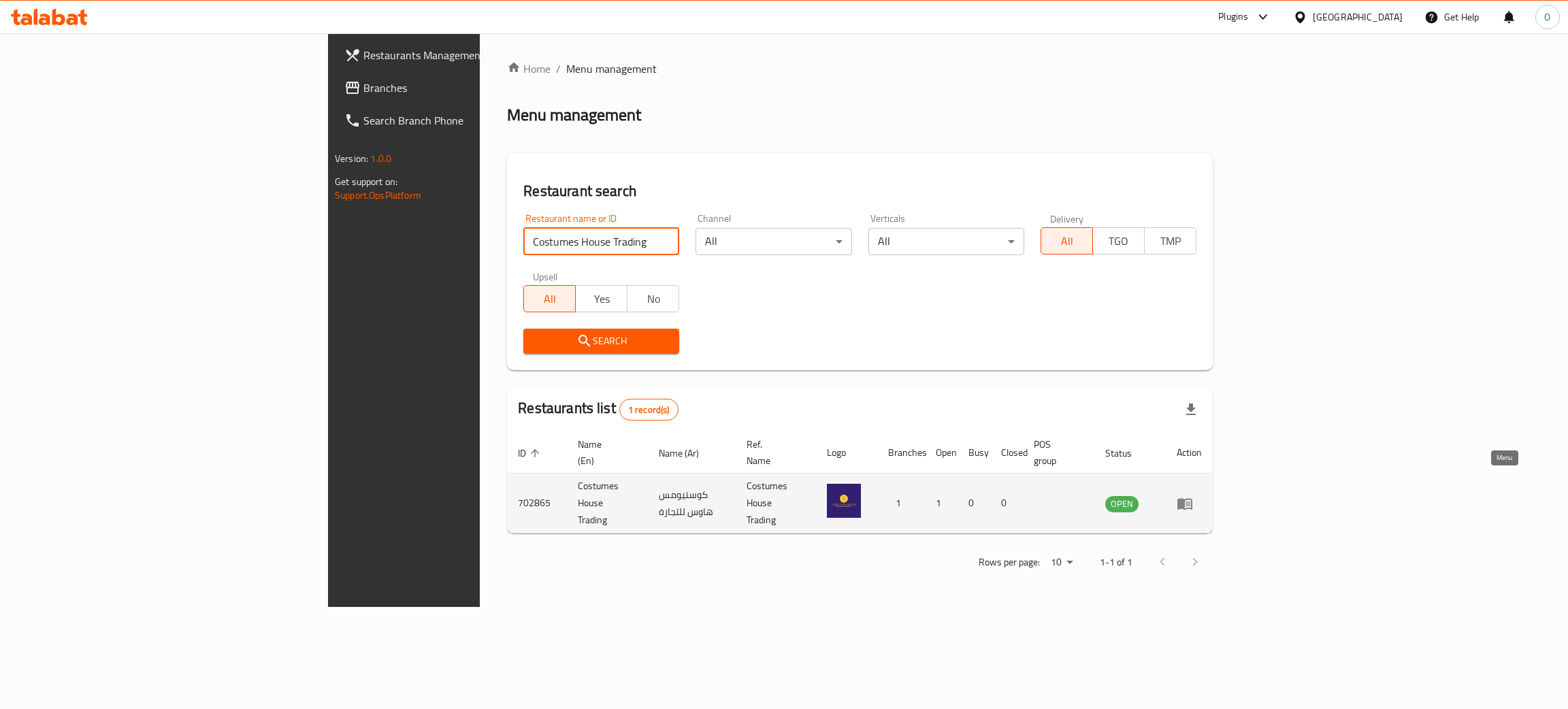
click at [1193, 495] on icon "enhanced table" at bounding box center [1185, 503] width 16 height 16
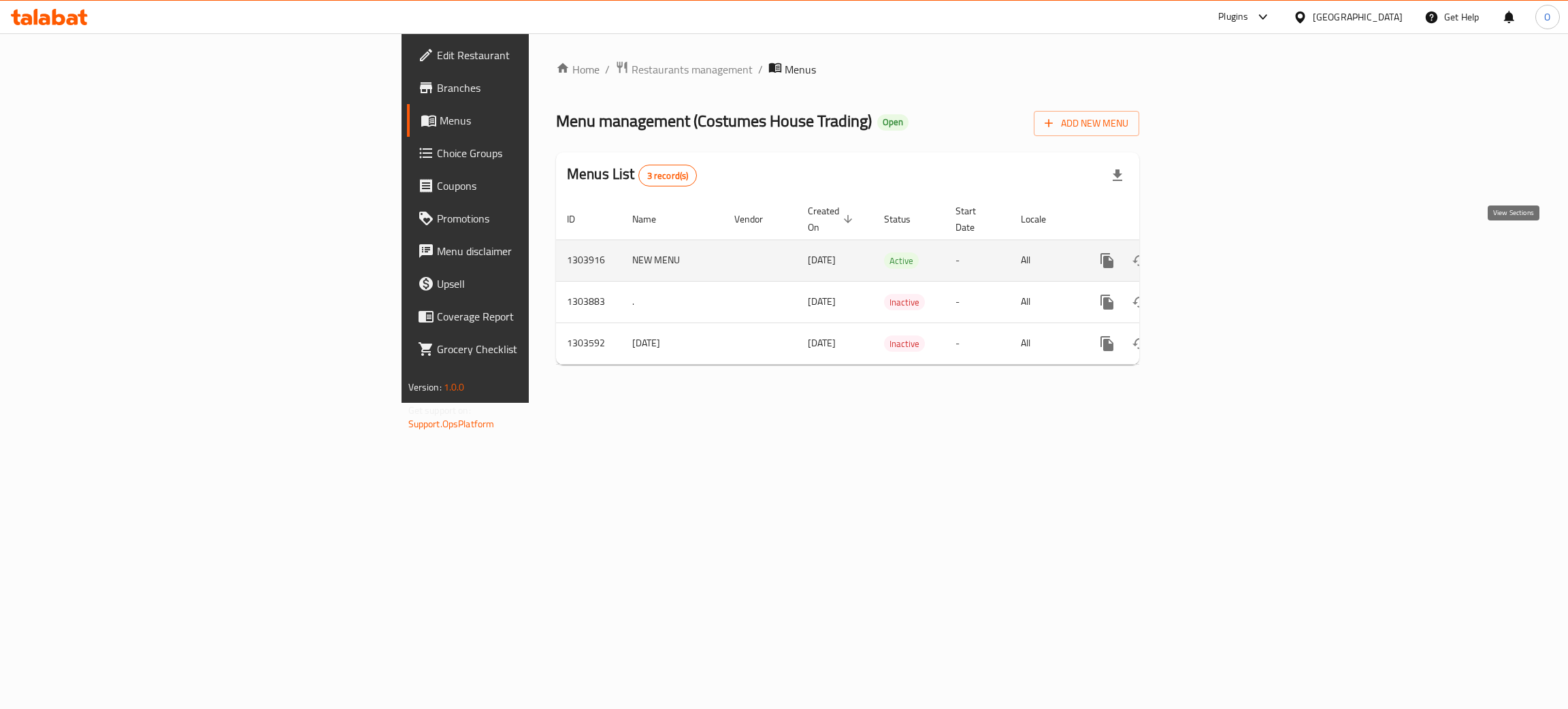
click at [1232, 247] on td "enhanced table" at bounding box center [1156, 260] width 153 height 42
click at [1213, 252] on icon "enhanced table" at bounding box center [1205, 260] width 16 height 16
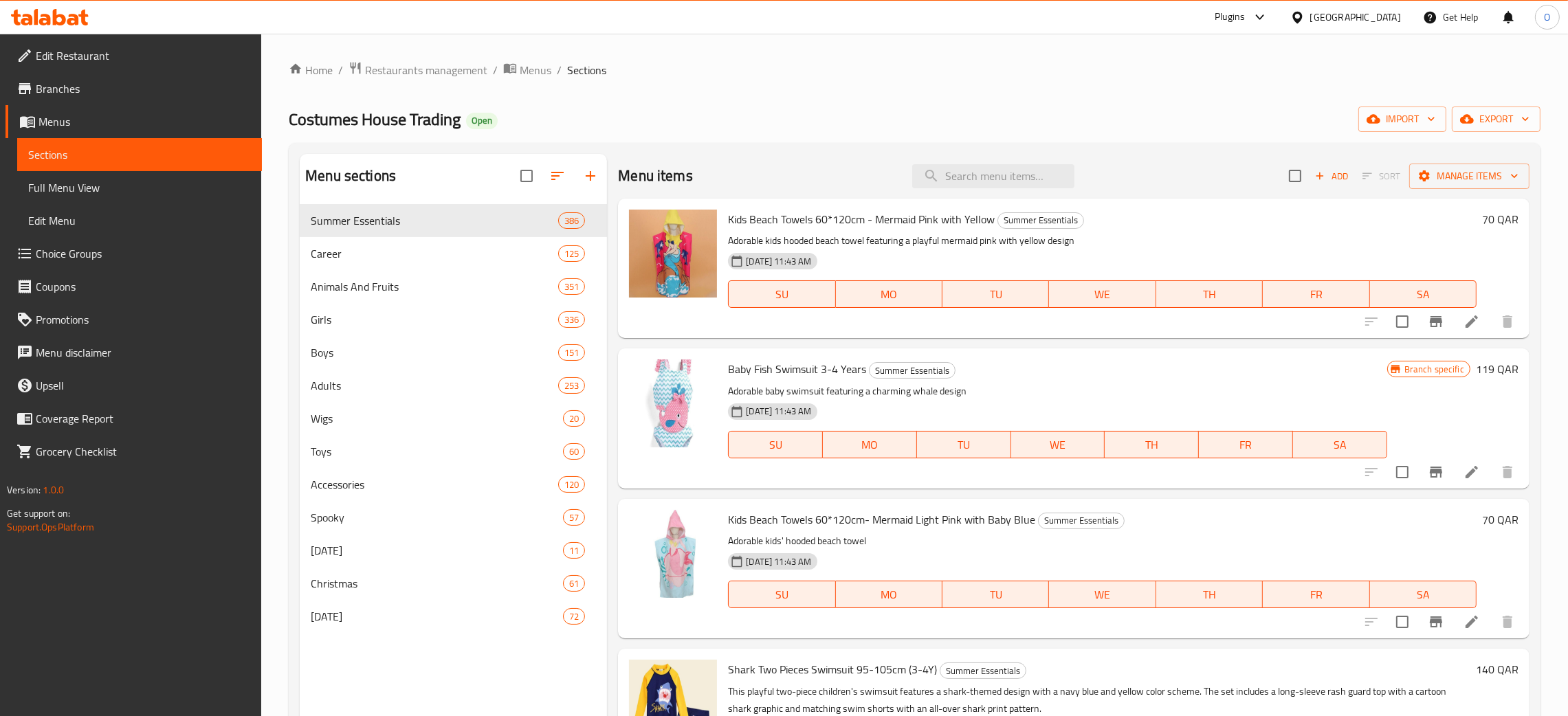
click at [1385, 20] on div "[GEOGRAPHIC_DATA]" at bounding box center [1356, 17] width 91 height 15
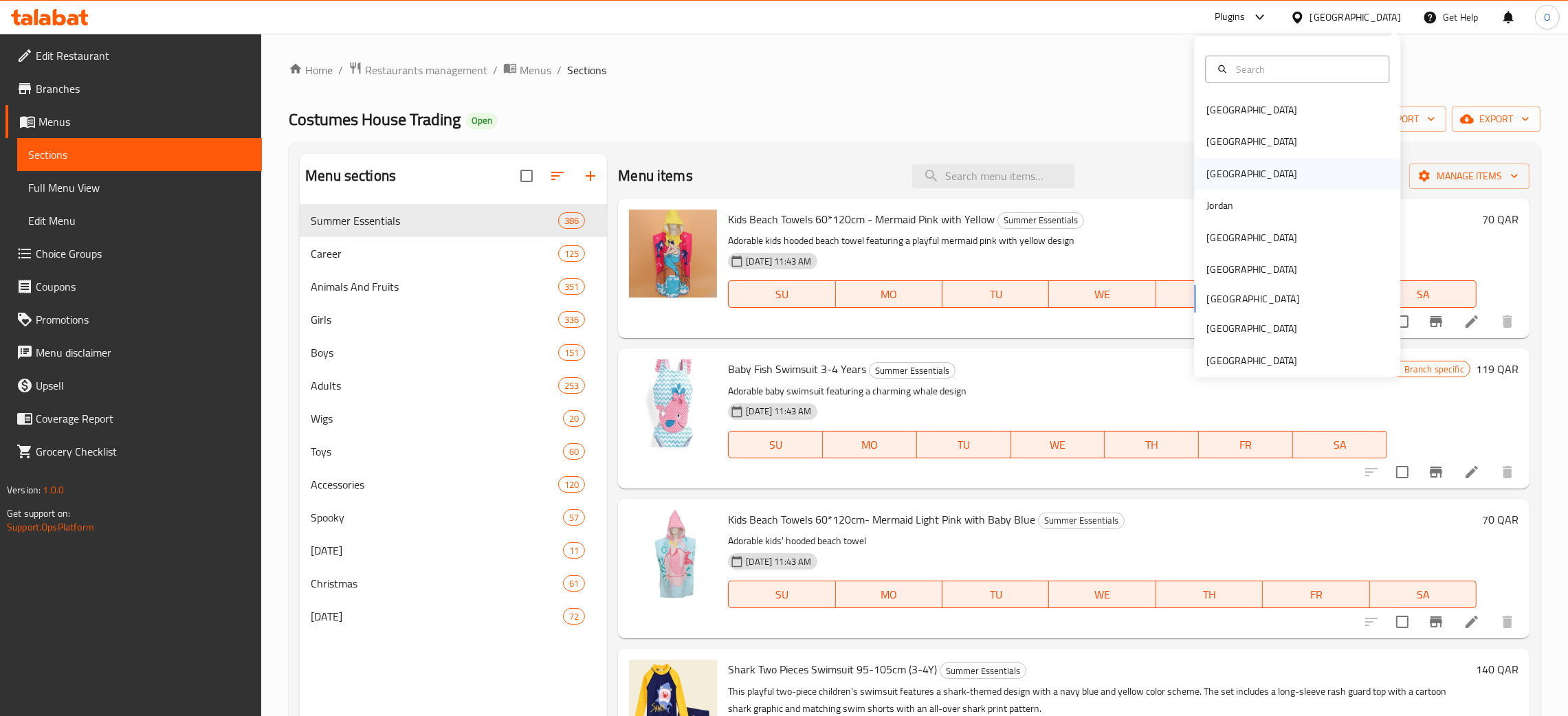
click at [1214, 169] on div "[GEOGRAPHIC_DATA]" at bounding box center [1252, 174] width 113 height 32
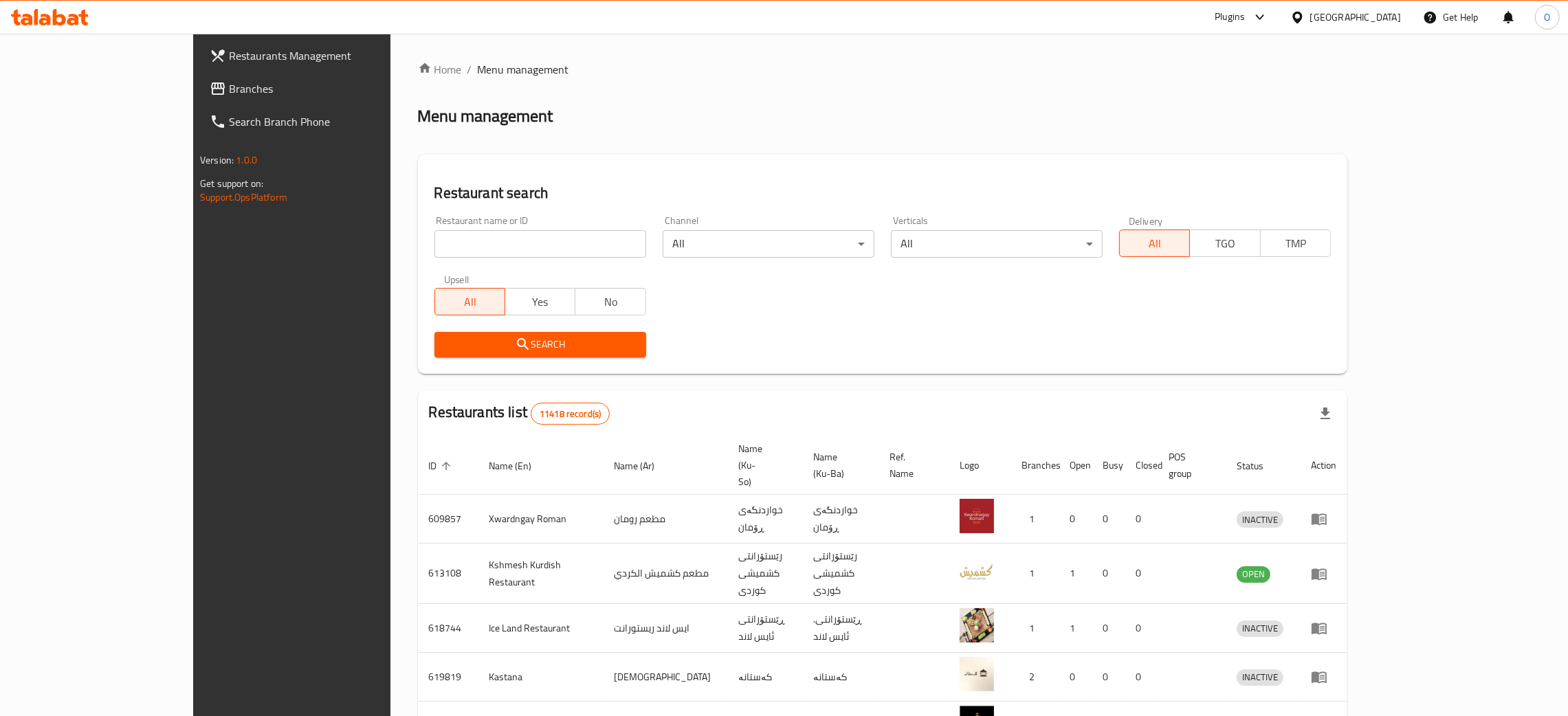
click at [435, 246] on input "search" at bounding box center [540, 244] width 212 height 28
paste input "Diet Flex"
click button "Search" at bounding box center [540, 344] width 212 height 25
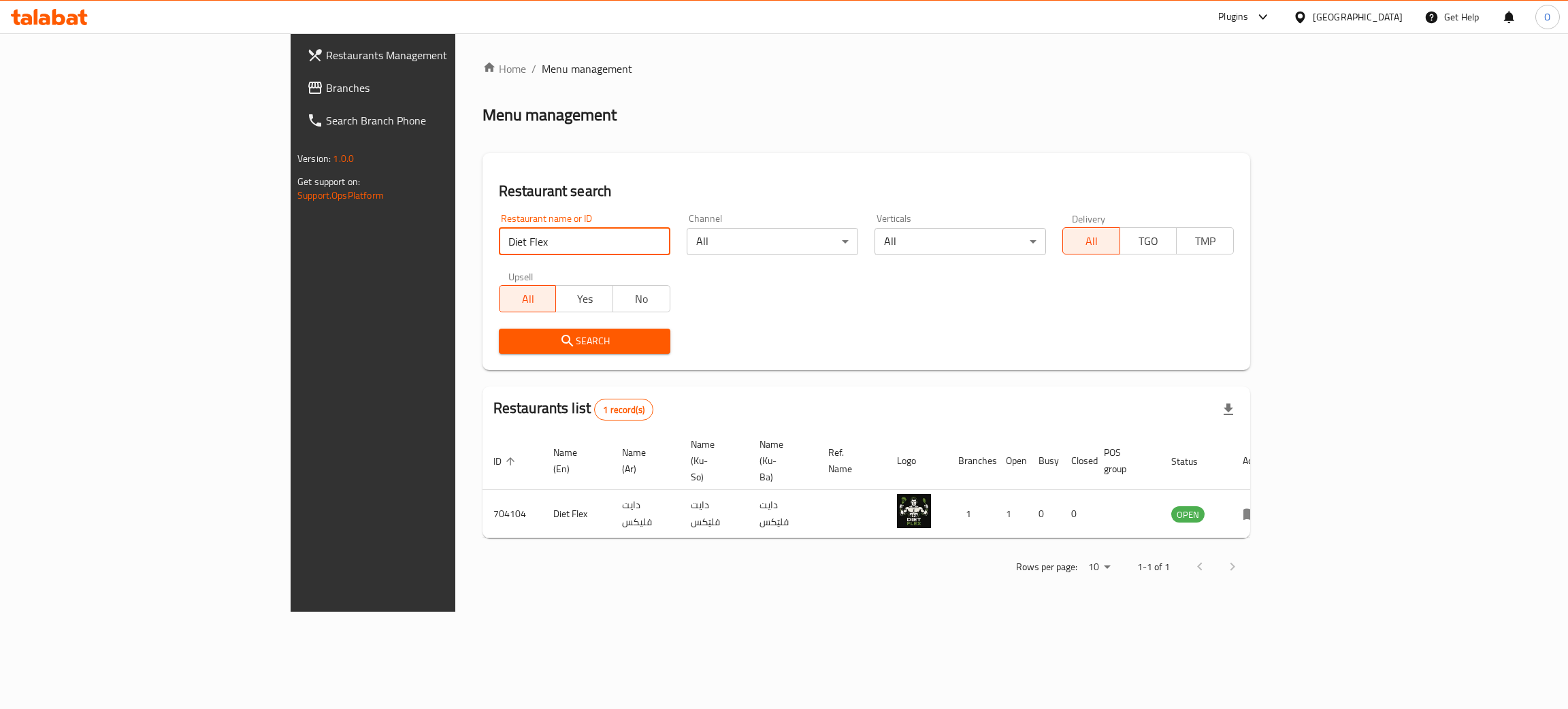
drag, startPoint x: 442, startPoint y: 236, endPoint x: 91, endPoint y: 214, distance: 351.7
click at [291, 214] on div "Restaurants Management Branches Search Branch Phone Version: 1.0.0 Get support …" at bounding box center [784, 323] width 987 height 578
paste input "775292"
type input "775292"
click button "Search" at bounding box center [584, 340] width 172 height 25
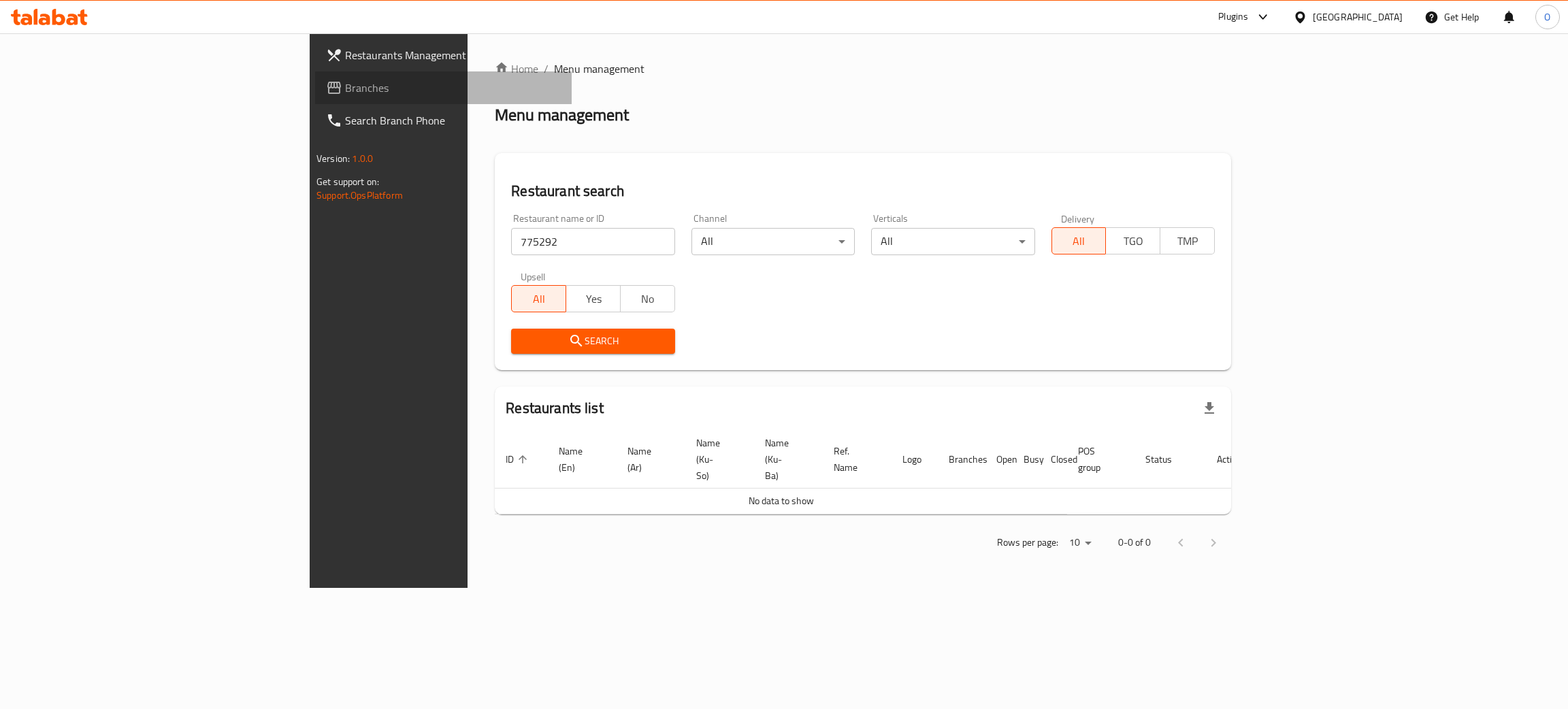
click at [345, 90] on span "Branches" at bounding box center [453, 88] width 216 height 16
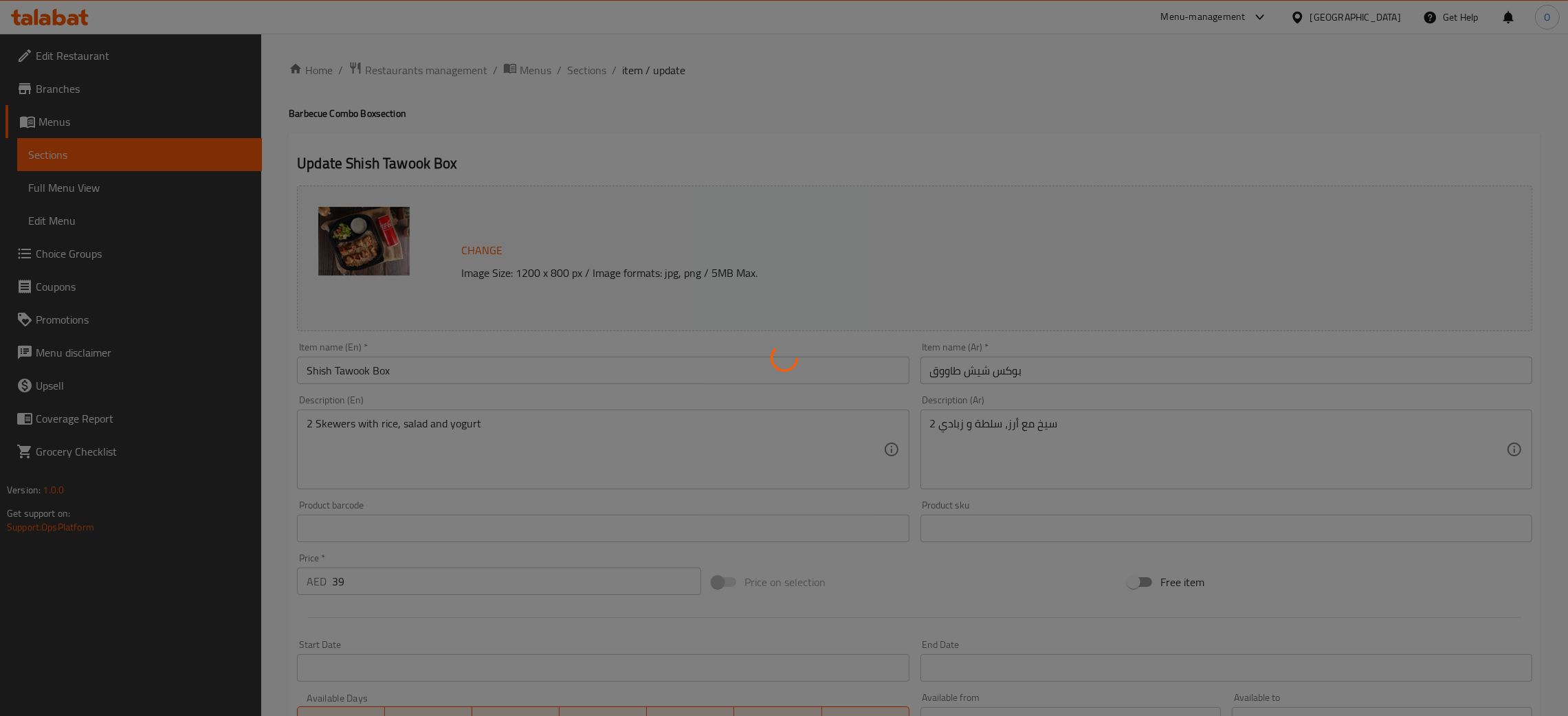
type input "اختيارك من الأرز"
type input "1"
type input "اختيارك من المشروب"
type input "1"
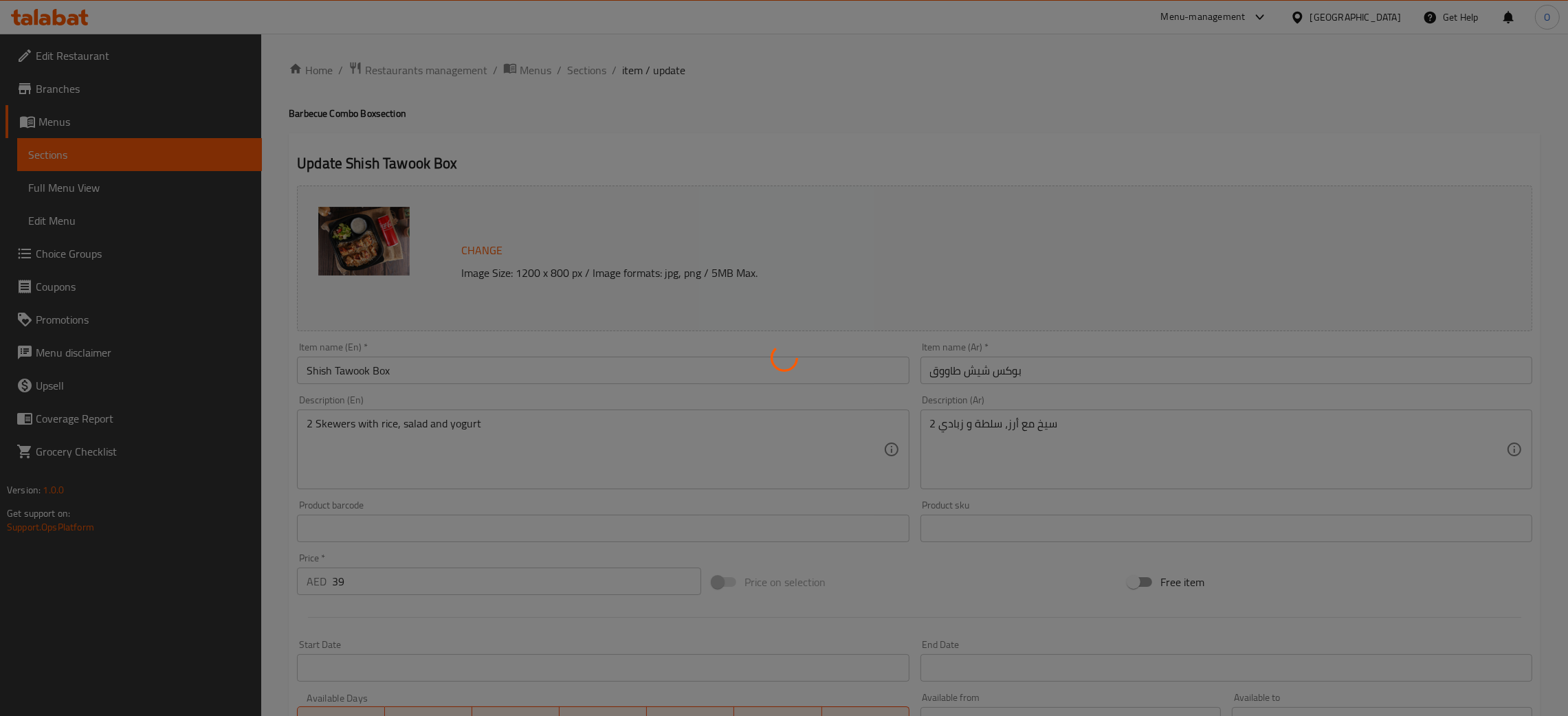
type input "1"
type input "اضافات:"
type input "0"
type input "4"
type input "اختيارك من المشروب:"
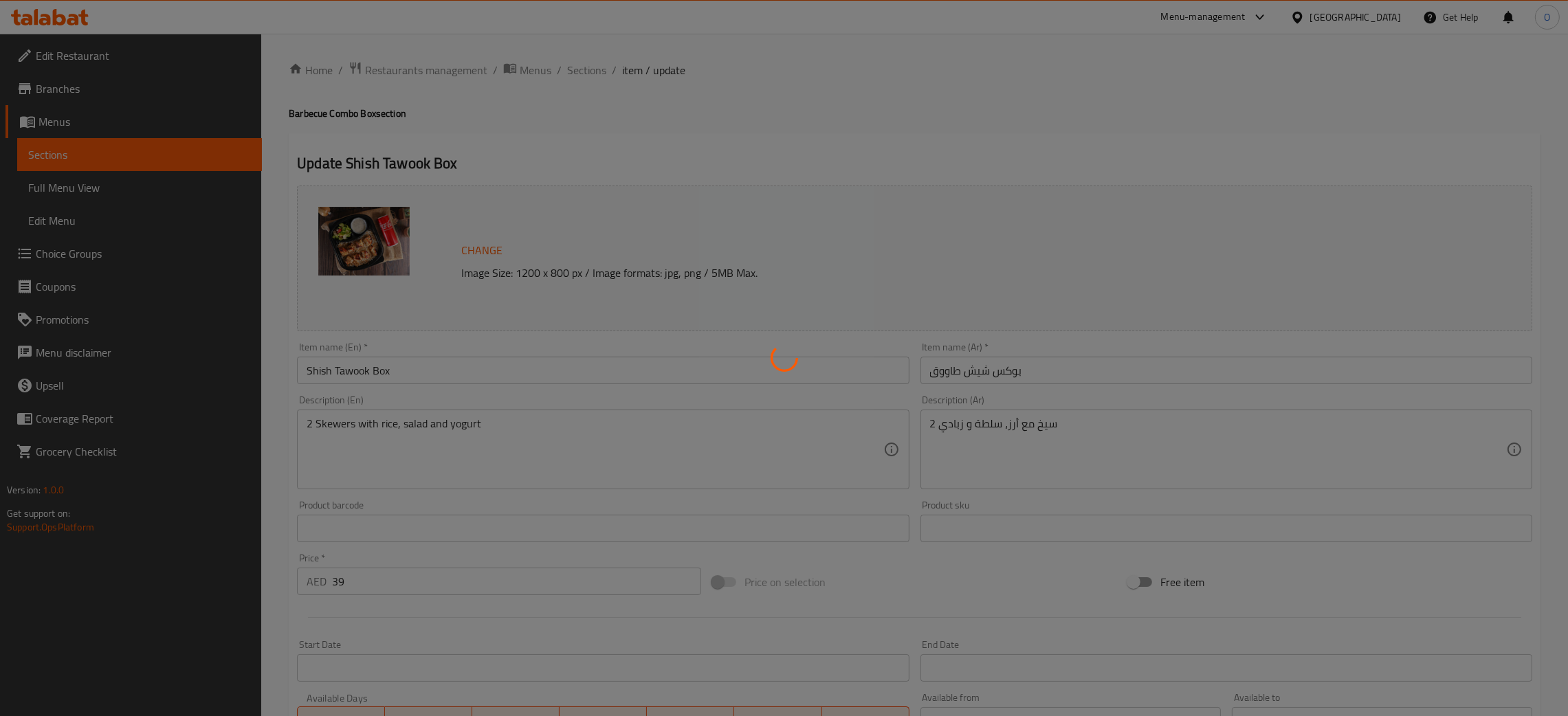
type input "0"
type input "4"
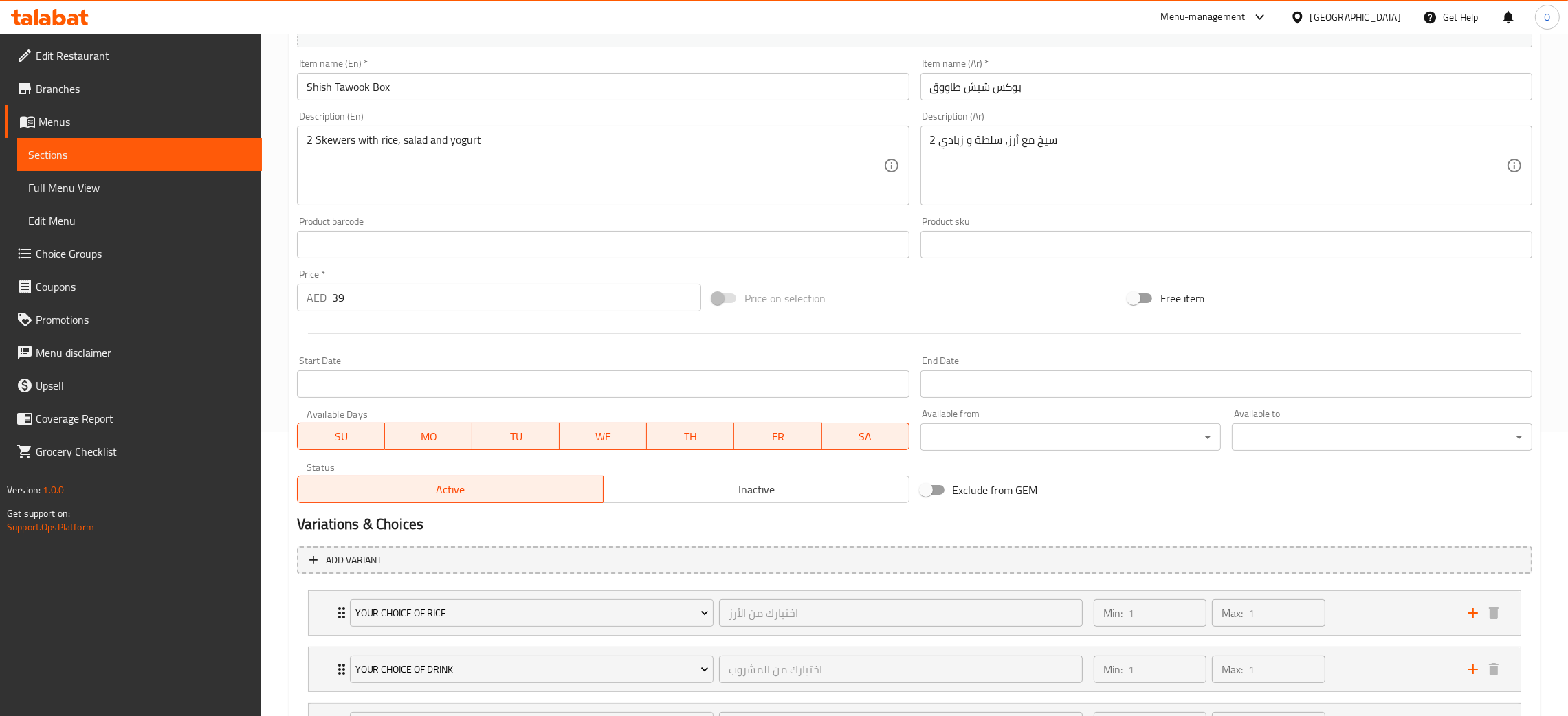
scroll to position [413, 0]
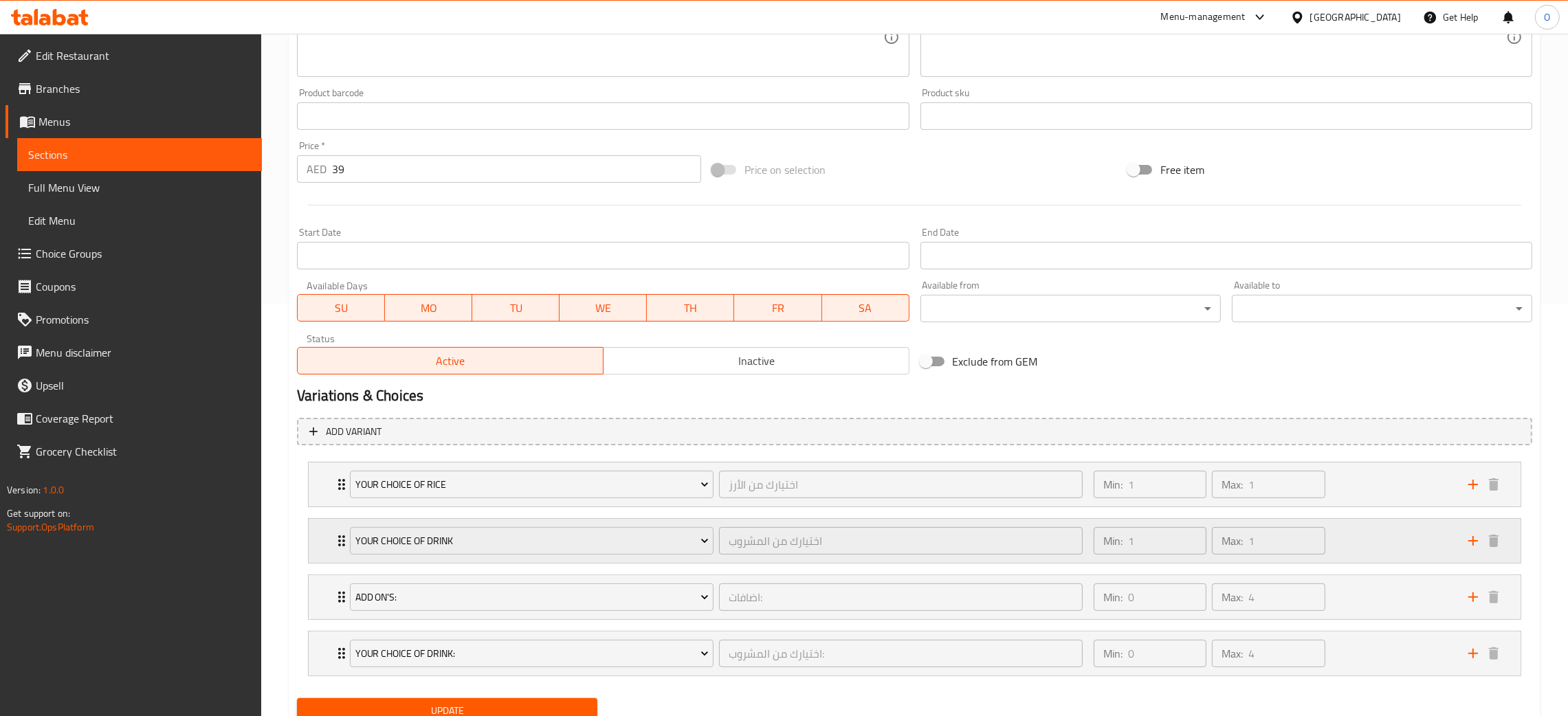
click at [1390, 544] on div "Min: 1 ​ Max: 1 ​" at bounding box center [1273, 541] width 375 height 44
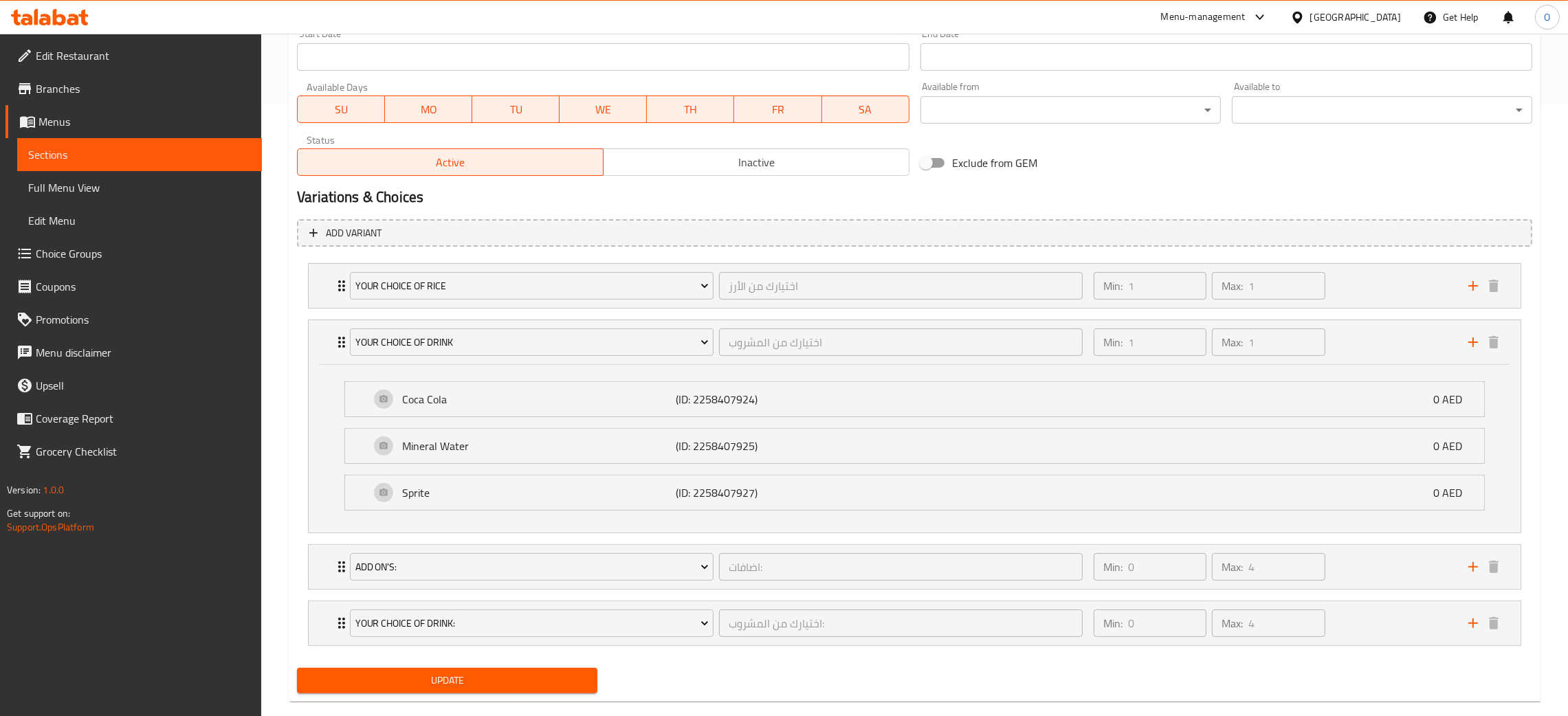
scroll to position [618, 0]
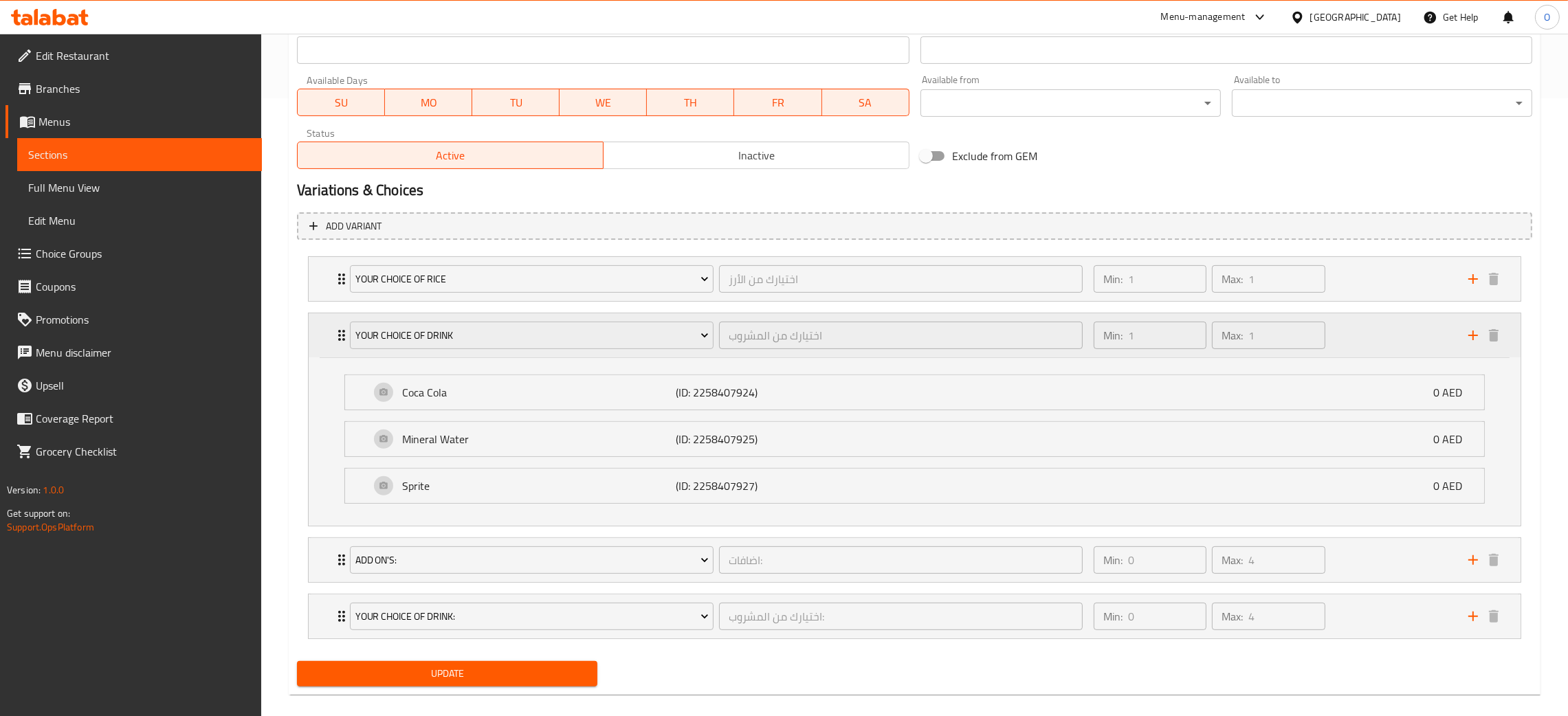
click at [1342, 334] on div "Min: 1 ​ Max: 1 ​" at bounding box center [1273, 336] width 375 height 44
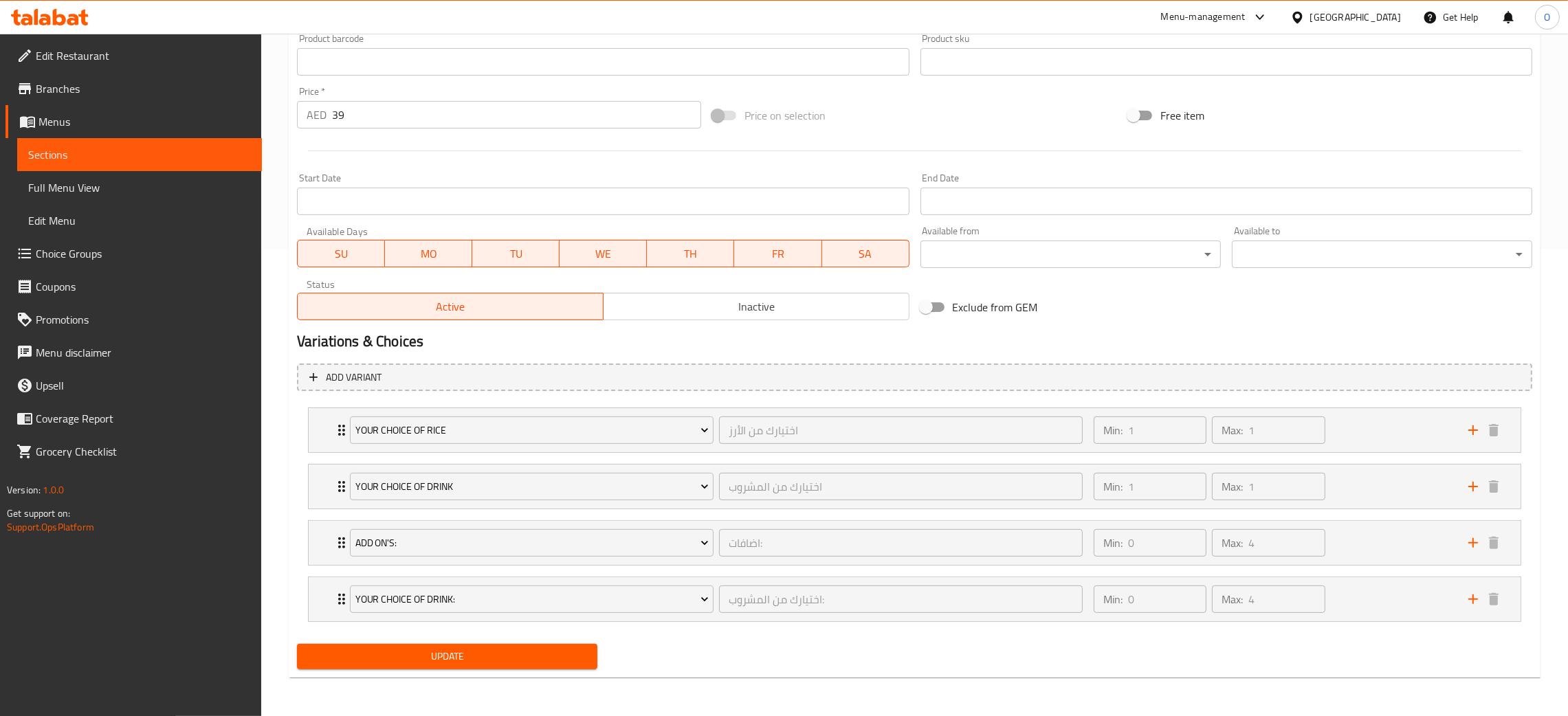
scroll to position [467, 0]
click at [1397, 597] on div "Min: 0 ​ Max: 4 ​" at bounding box center [1273, 599] width 375 height 44
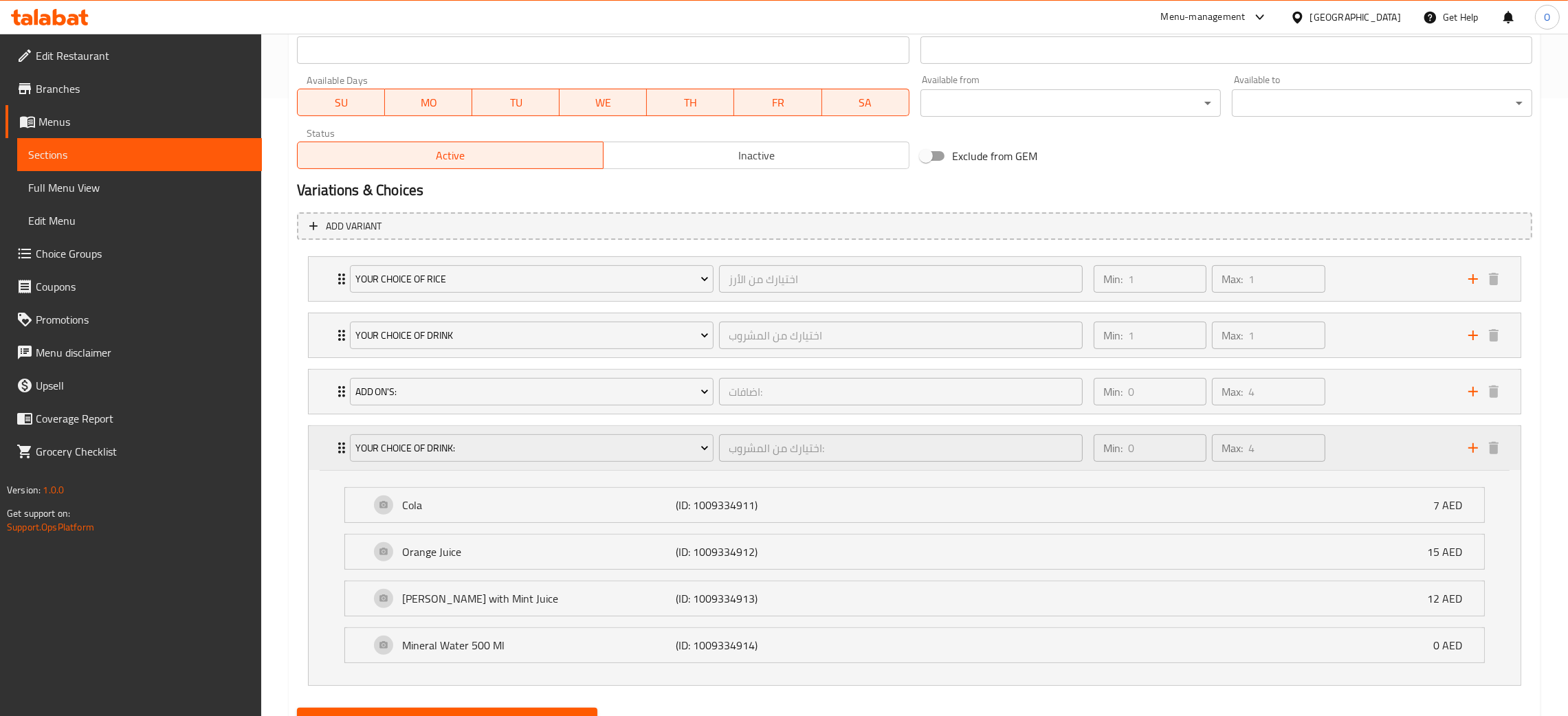
click at [1370, 457] on div "Min: 0 ​ Max: 4 ​" at bounding box center [1273, 448] width 375 height 44
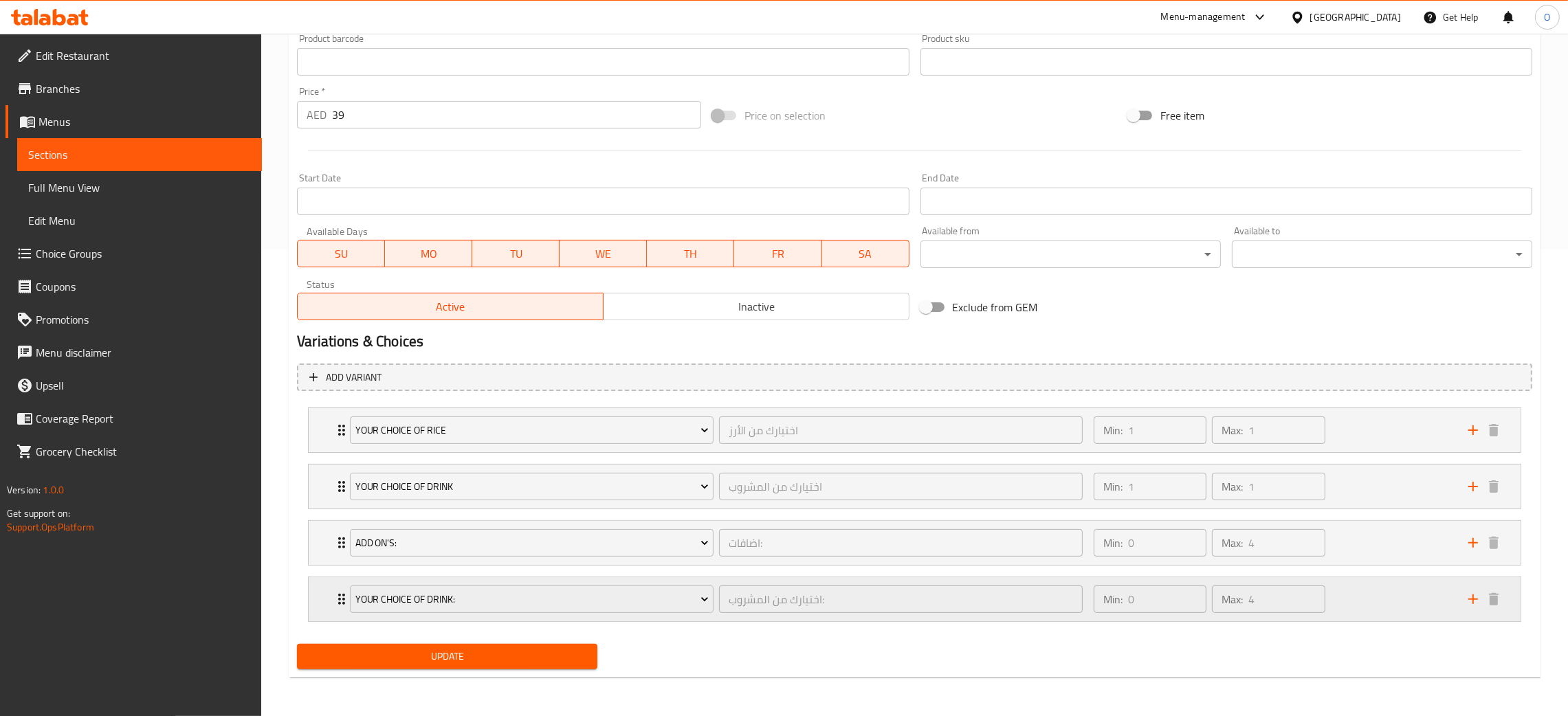
scroll to position [467, 0]
